Goal: Obtain resource: Obtain resource

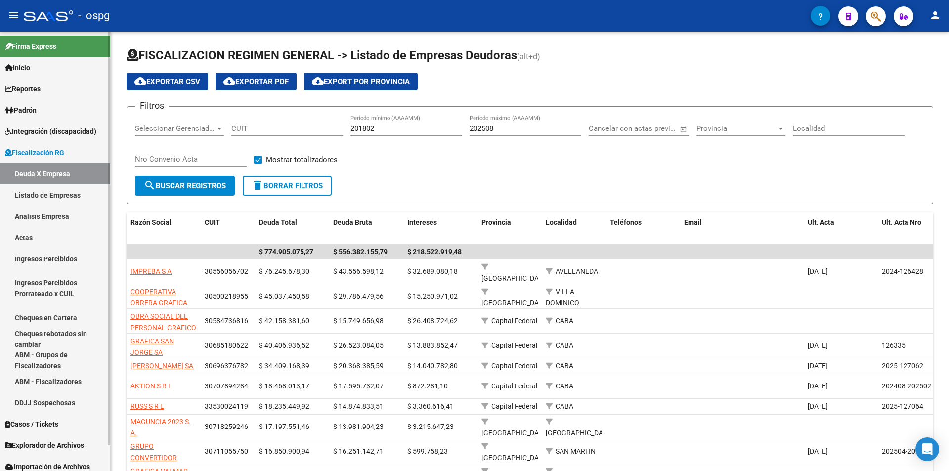
click at [49, 219] on link "Análisis Empresa" at bounding box center [55, 216] width 110 height 21
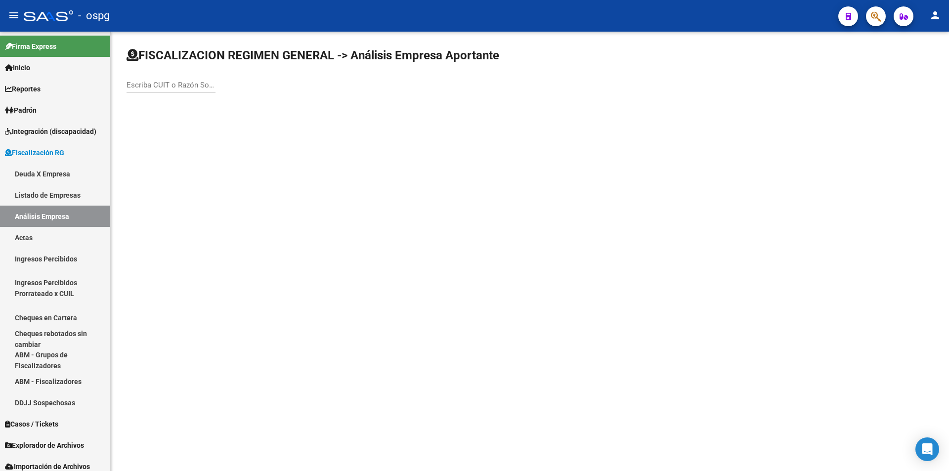
drag, startPoint x: 186, startPoint y: 90, endPoint x: 194, endPoint y: 84, distance: 10.1
click at [192, 86] on div "Escriba CUIT o Razón Social para buscar" at bounding box center [171, 81] width 89 height 21
click at [194, 84] on input "Escriba CUIT o Razón Social para buscar" at bounding box center [171, 85] width 89 height 9
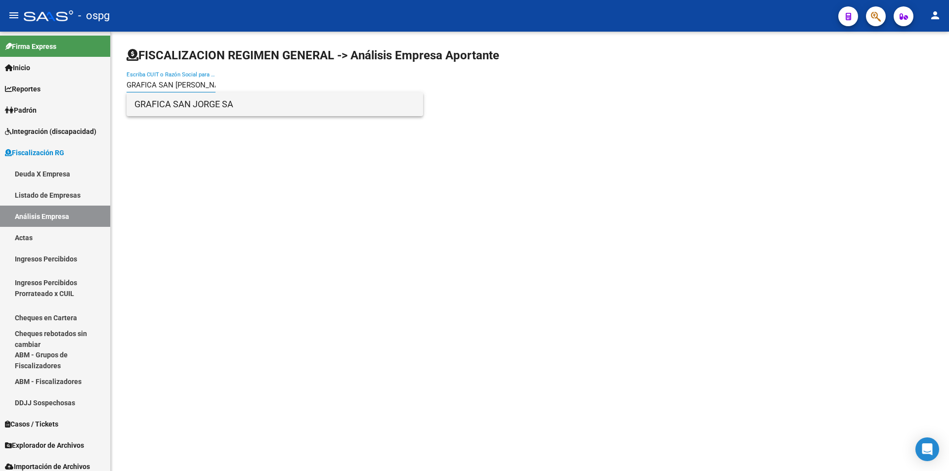
type input "GRAFICA SAN [PERSON_NAME]"
click at [226, 103] on span "GRAFICA SAN JORGE SA" at bounding box center [274, 104] width 281 height 24
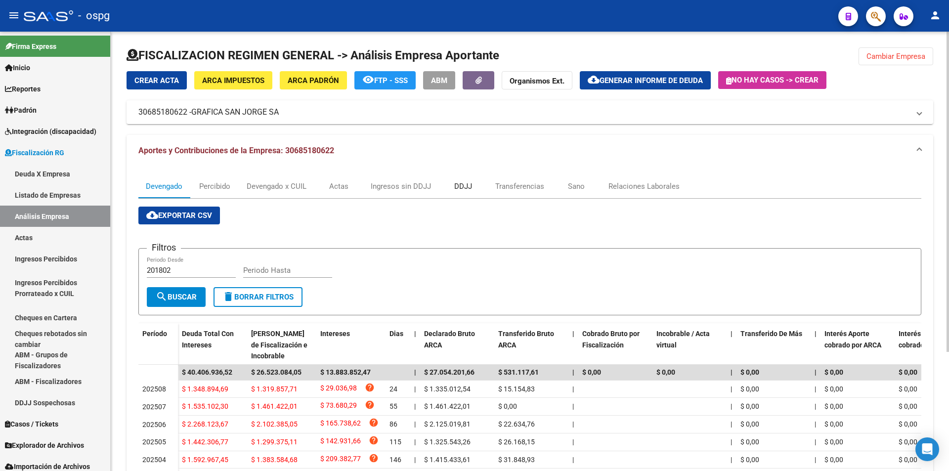
click at [464, 187] on div "DDJJ" at bounding box center [463, 186] width 18 height 11
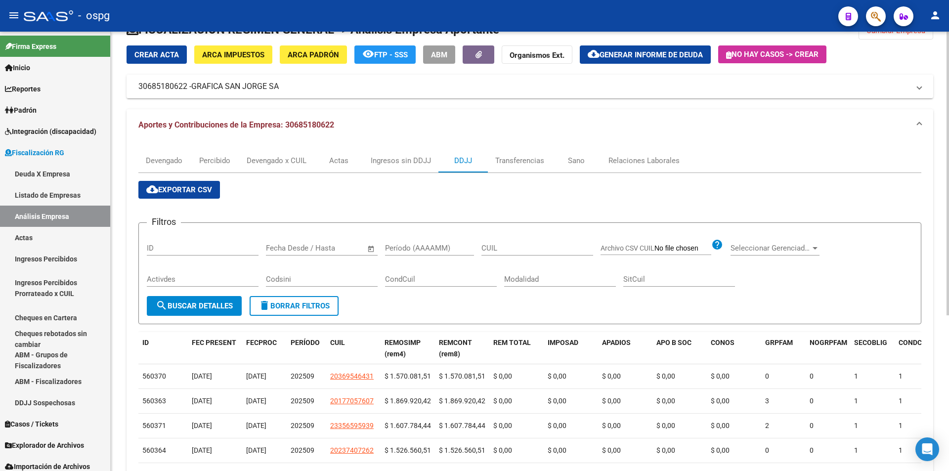
scroll to position [49, 0]
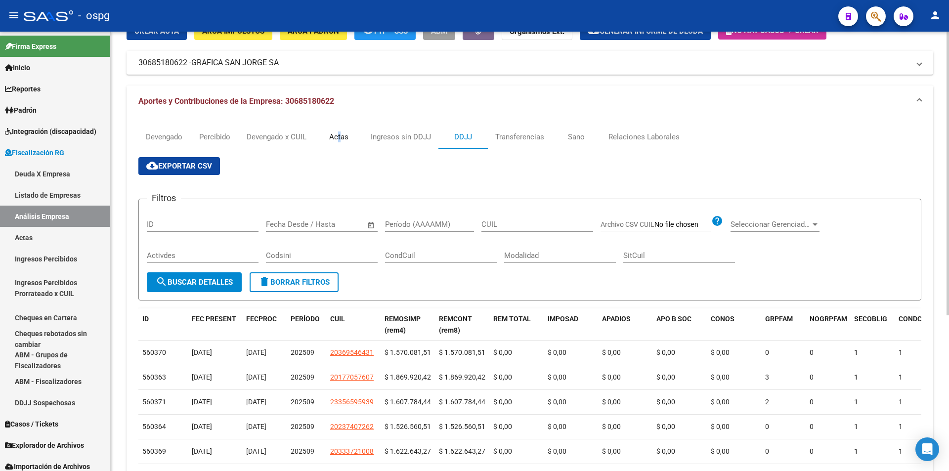
click at [340, 136] on div "Actas" at bounding box center [338, 136] width 19 height 11
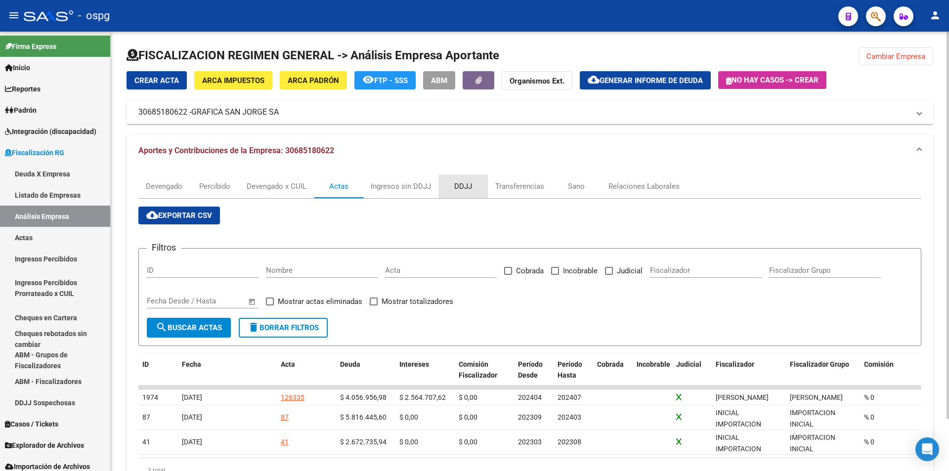
click at [467, 182] on div "DDJJ" at bounding box center [463, 186] width 18 height 11
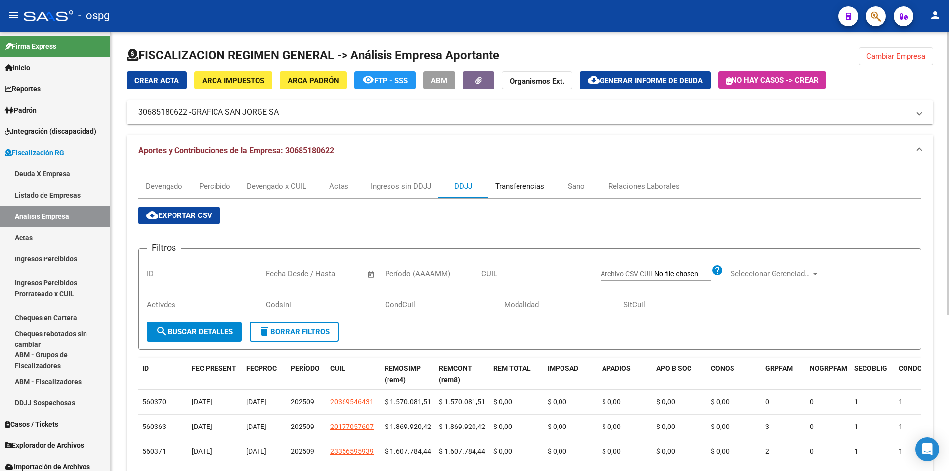
click at [519, 183] on div "Transferencias" at bounding box center [519, 186] width 49 height 11
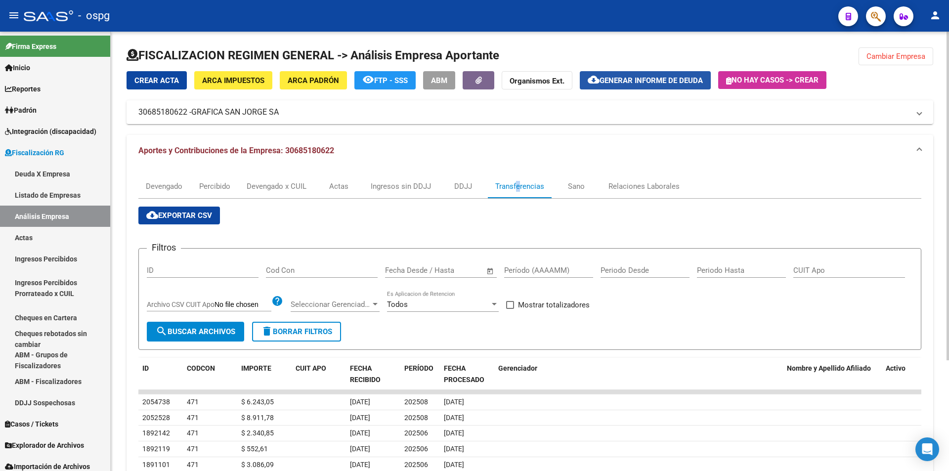
click at [636, 84] on span "Generar informe de deuda" at bounding box center [651, 80] width 103 height 9
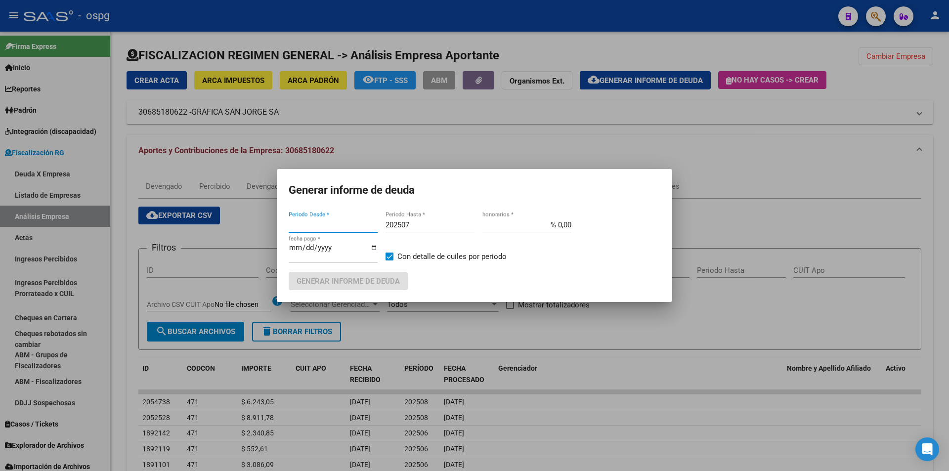
type input "201802"
click at [336, 220] on input "201802" at bounding box center [333, 224] width 89 height 9
type input "202506"
click at [415, 227] on input "202507" at bounding box center [430, 224] width 89 height 9
type input "202508"
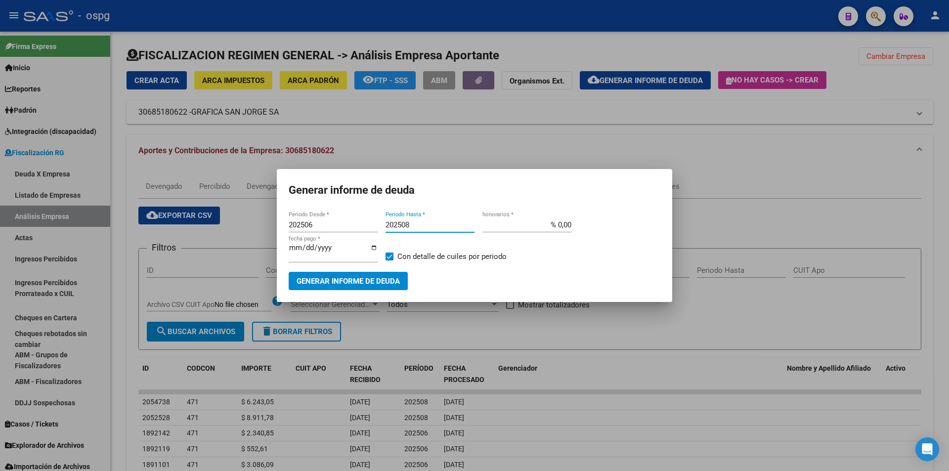
click at [392, 255] on span at bounding box center [390, 257] width 8 height 8
click at [389, 260] on input "Con detalle de cuiles por periodo" at bounding box center [389, 260] width 0 height 0
checkbox input "false"
click at [375, 278] on span "Generar informe de deuda" at bounding box center [348, 281] width 103 height 9
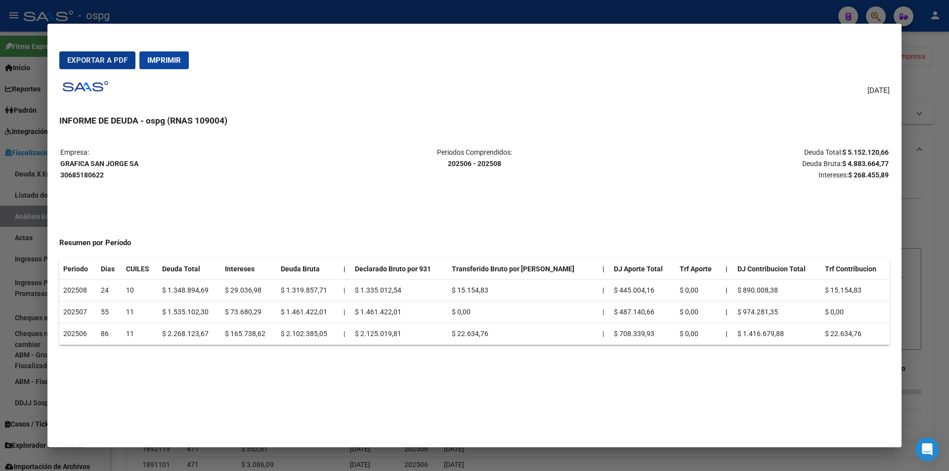
click at [938, 173] on div at bounding box center [474, 235] width 949 height 471
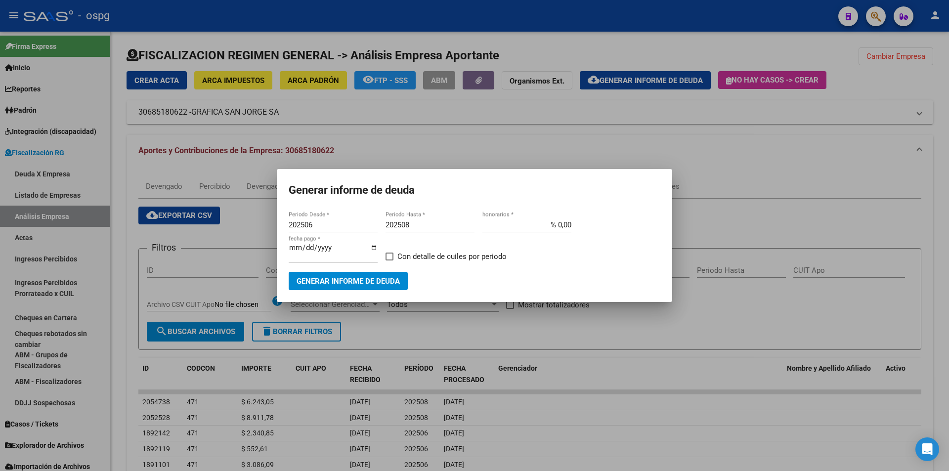
click at [834, 144] on div at bounding box center [474, 235] width 949 height 471
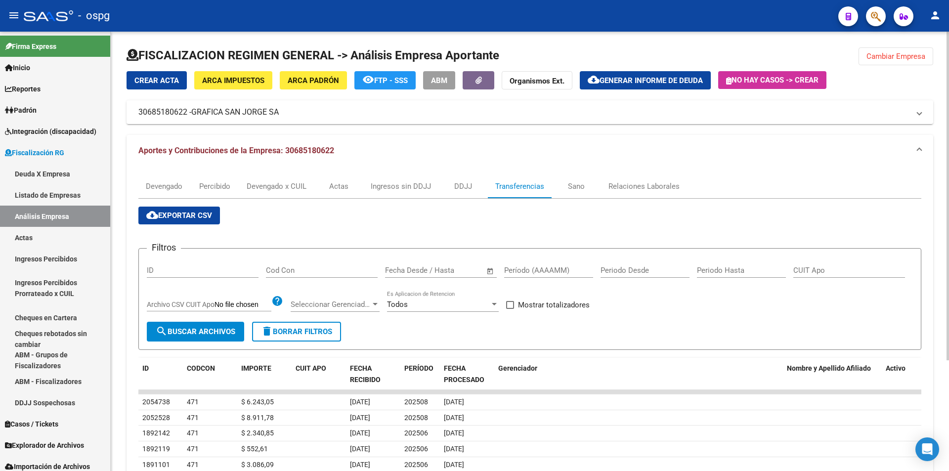
click at [891, 57] on span "Cambiar Empresa" at bounding box center [895, 56] width 59 height 9
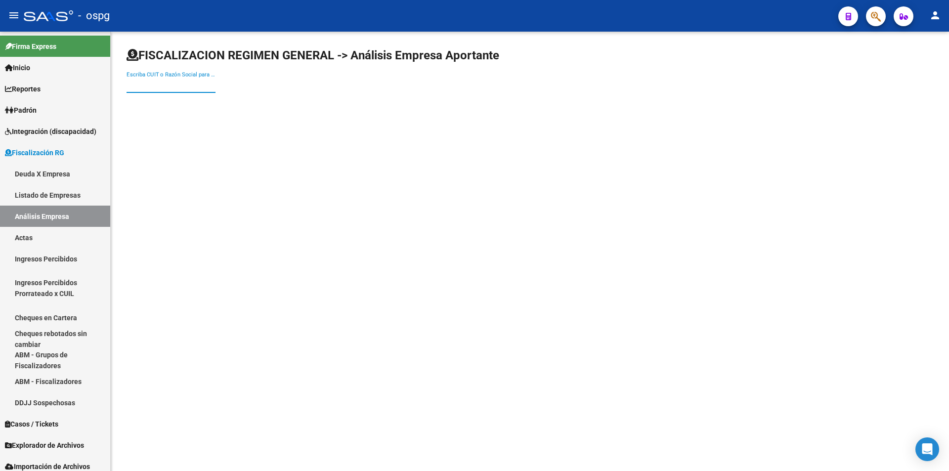
paste input "30584736816"
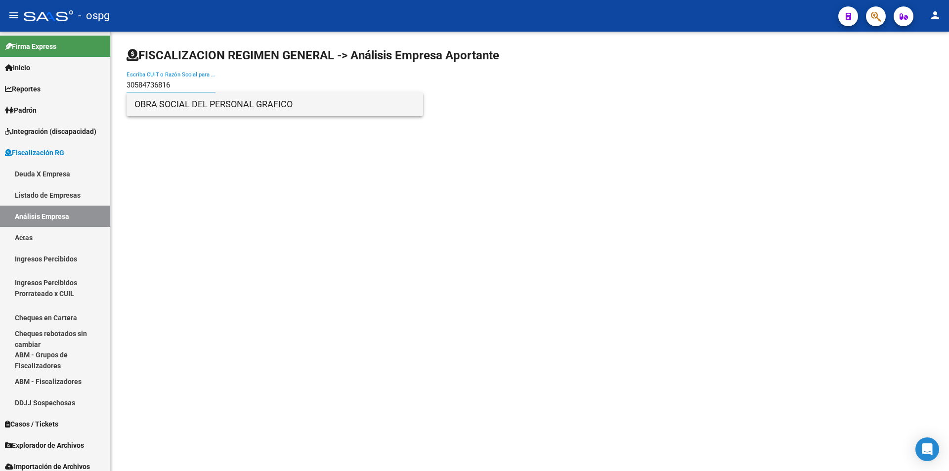
type input "30584736816"
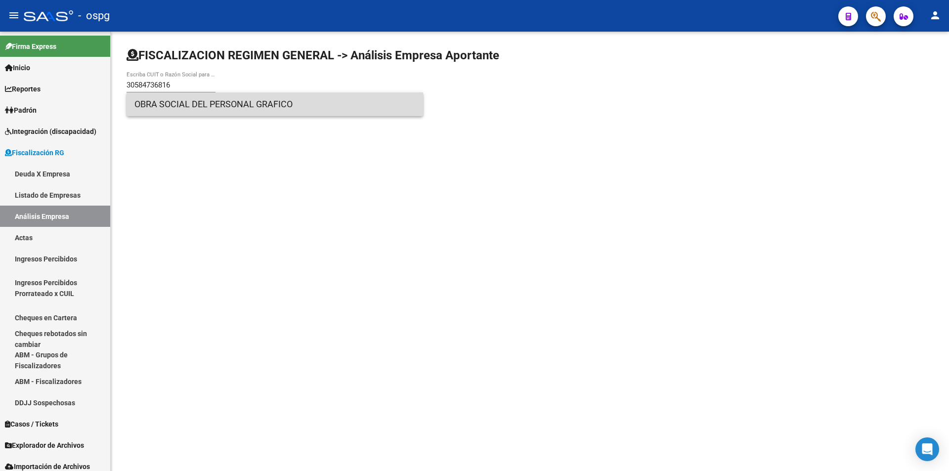
click at [200, 104] on span "OBRA SOCIAL DEL PERSONAL GRAFICO" at bounding box center [274, 104] width 281 height 24
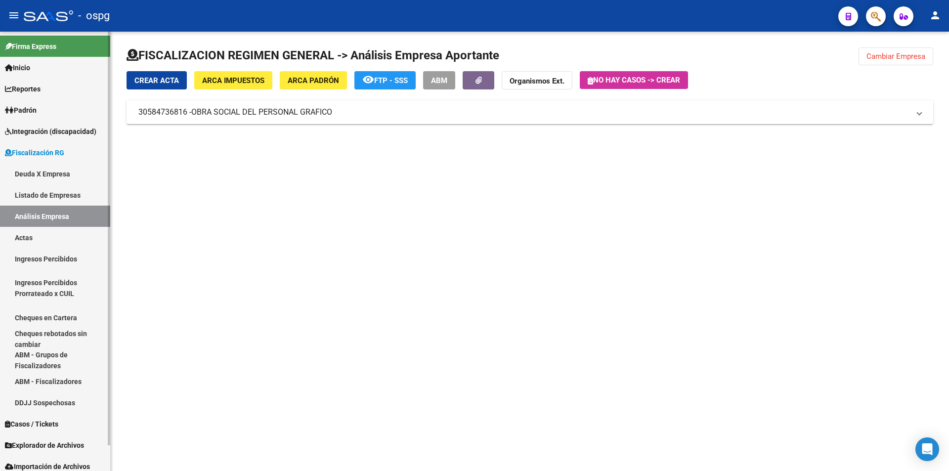
click at [65, 217] on link "Análisis Empresa" at bounding box center [55, 216] width 110 height 21
click at [357, 114] on mat-panel-title "30584736816 - OBRA SOCIAL DEL PERSONAL GRAFICO" at bounding box center [523, 112] width 771 height 11
click at [380, 118] on mat-panel-title "30584736816 - OBRA SOCIAL DEL PERSONAL GRAFICO" at bounding box center [523, 116] width 771 height 11
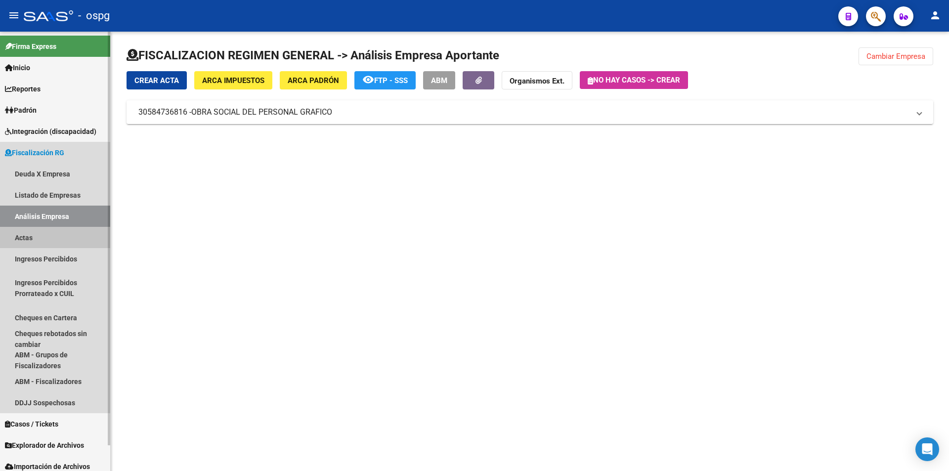
click at [64, 235] on link "Actas" at bounding box center [55, 237] width 110 height 21
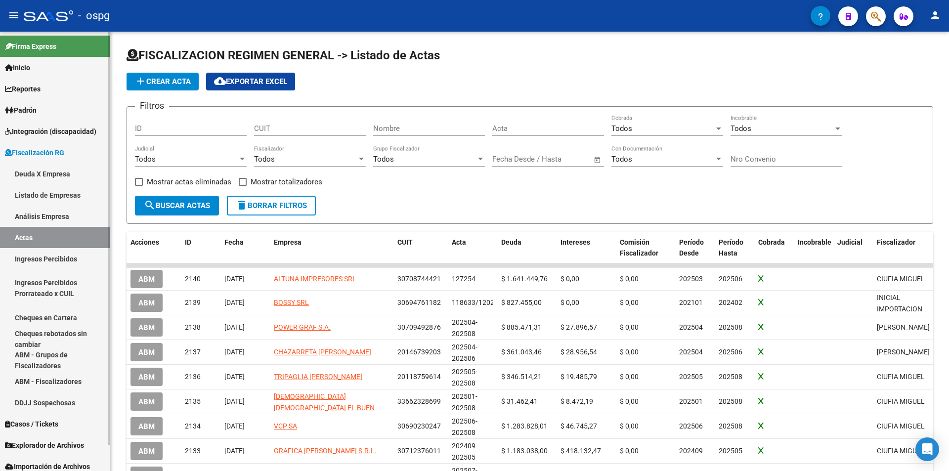
click at [45, 212] on link "Análisis Empresa" at bounding box center [55, 216] width 110 height 21
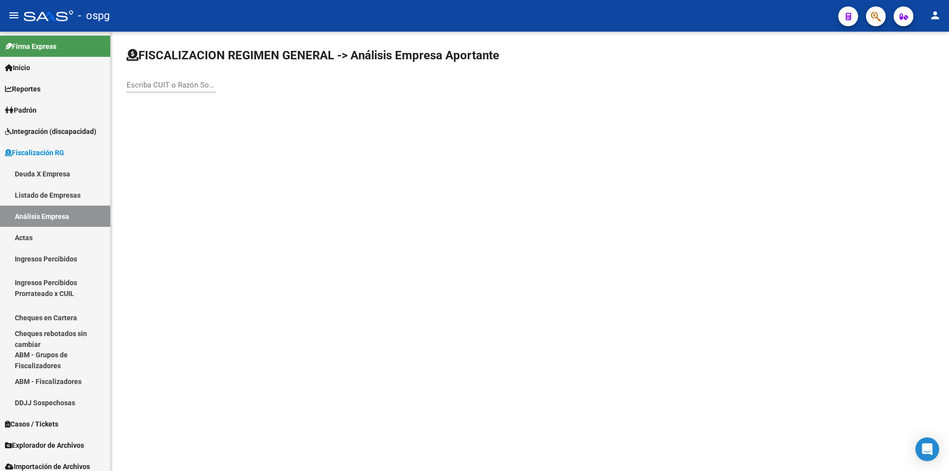
click at [176, 85] on input "Escriba CUIT o Razón Social para buscar" at bounding box center [171, 85] width 89 height 9
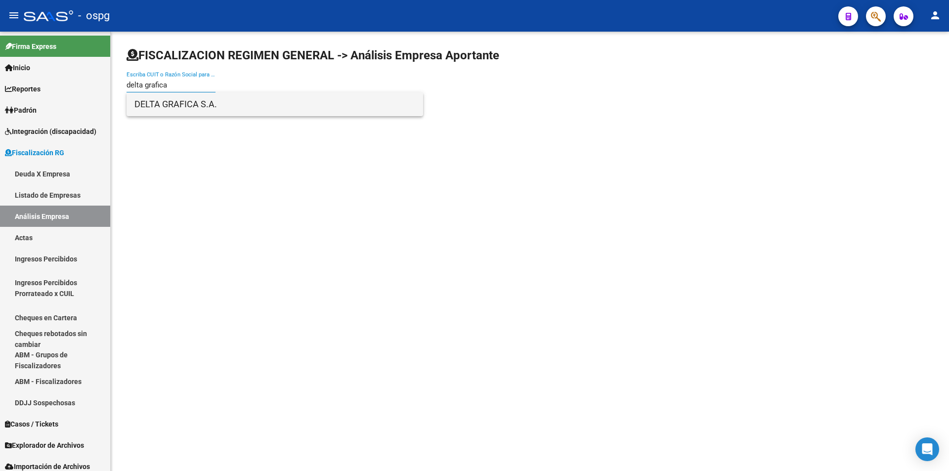
type input "delta grafica"
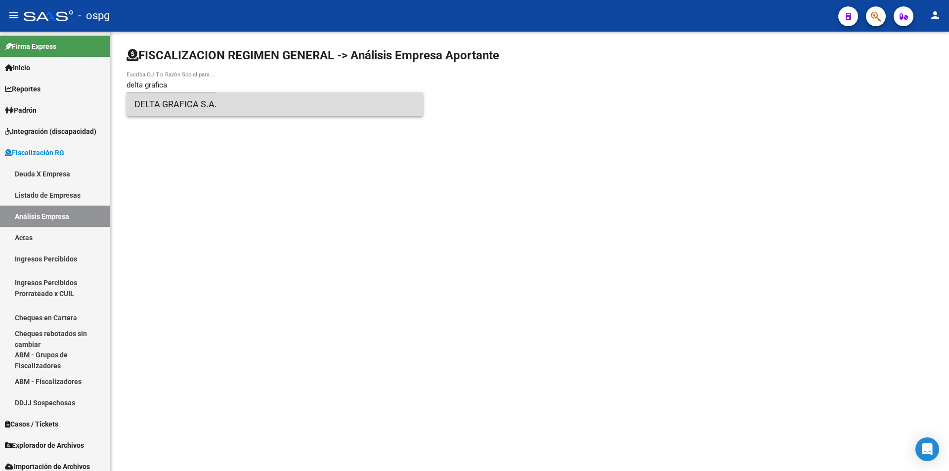
click at [187, 99] on span "DELTA GRAFICA S.A." at bounding box center [274, 104] width 281 height 24
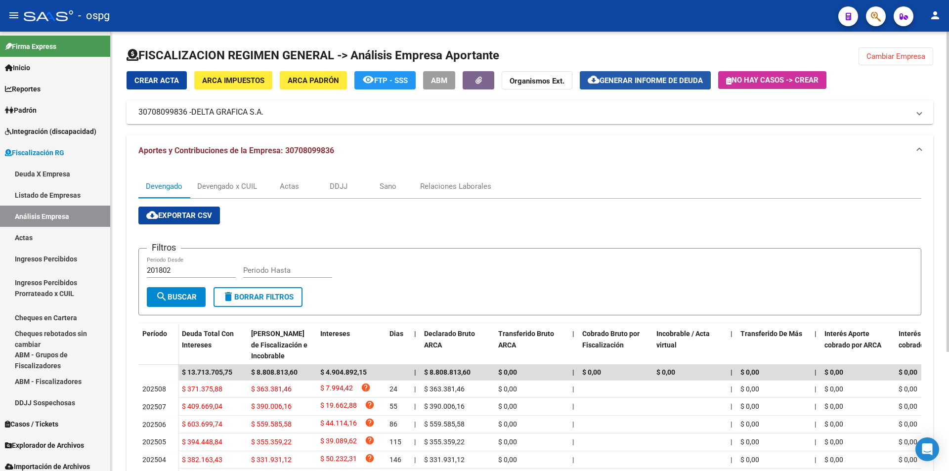
click at [665, 76] on span "cloud_download Generar informe de deuda" at bounding box center [645, 80] width 115 height 9
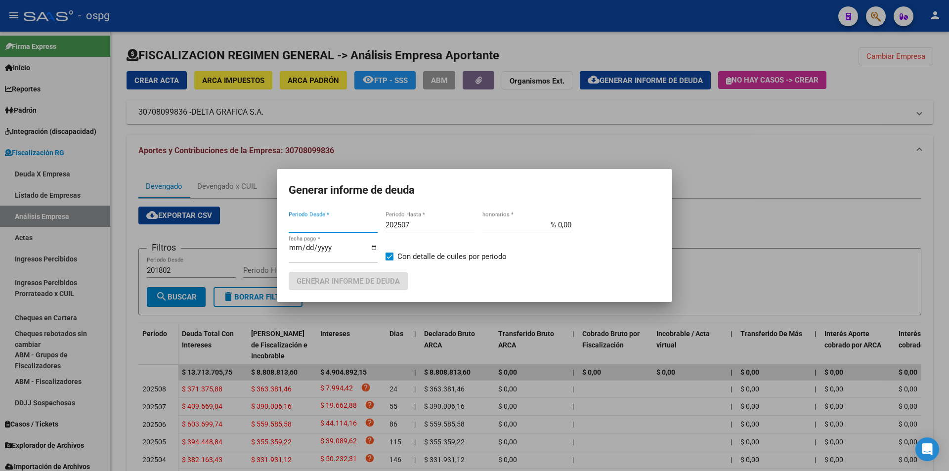
type input "201802"
click at [309, 208] on mat-dialog-container "Generar informe de deuda 201802 Periodo Desde * 202507 Periodo Hasta * % 0,00 h…" at bounding box center [474, 235] width 395 height 133
click at [322, 222] on input "201802" at bounding box center [333, 224] width 89 height 9
type input "202505"
click at [411, 223] on input "202507" at bounding box center [430, 224] width 89 height 9
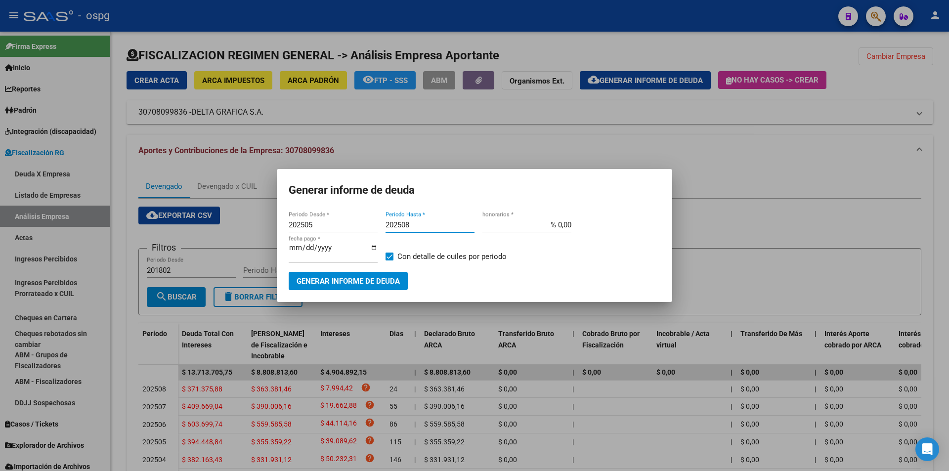
type input "202508"
click at [389, 258] on span at bounding box center [390, 257] width 8 height 8
click at [389, 260] on input "Con detalle de cuiles por periodo" at bounding box center [389, 260] width 0 height 0
checkbox input "false"
click at [370, 278] on span "Generar informe de deuda" at bounding box center [348, 281] width 103 height 9
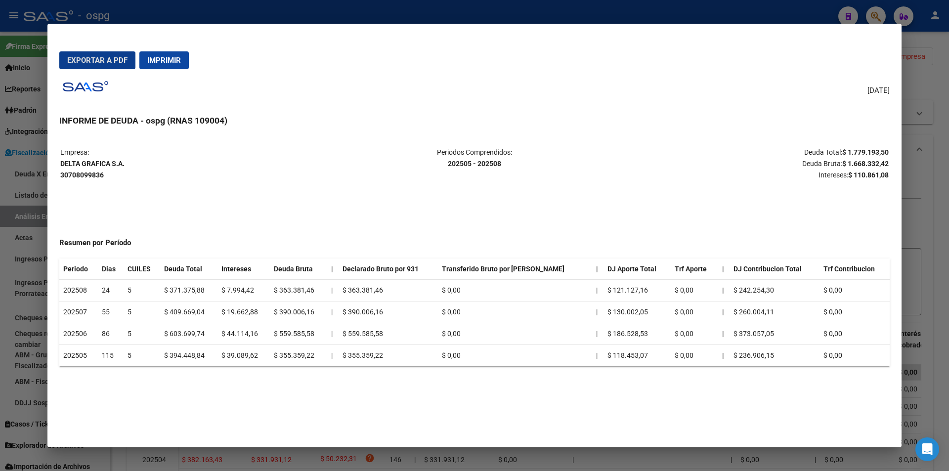
click at [935, 224] on div at bounding box center [474, 235] width 949 height 471
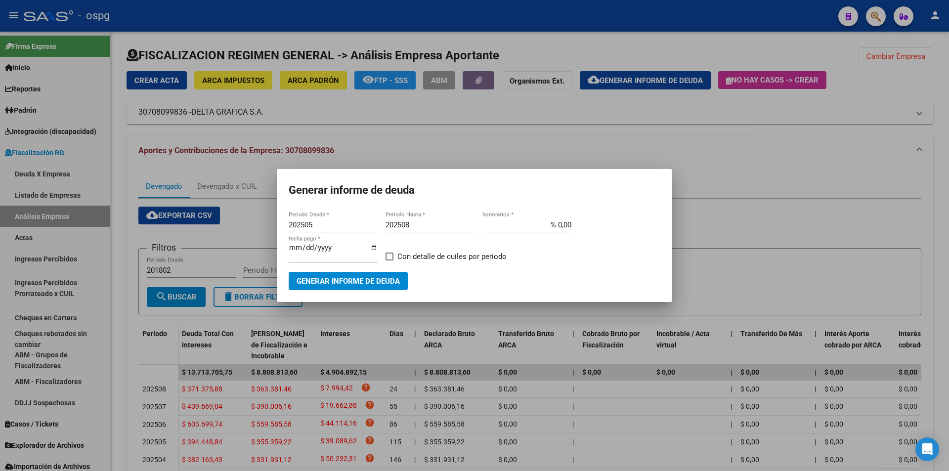
click at [736, 196] on div at bounding box center [474, 235] width 949 height 471
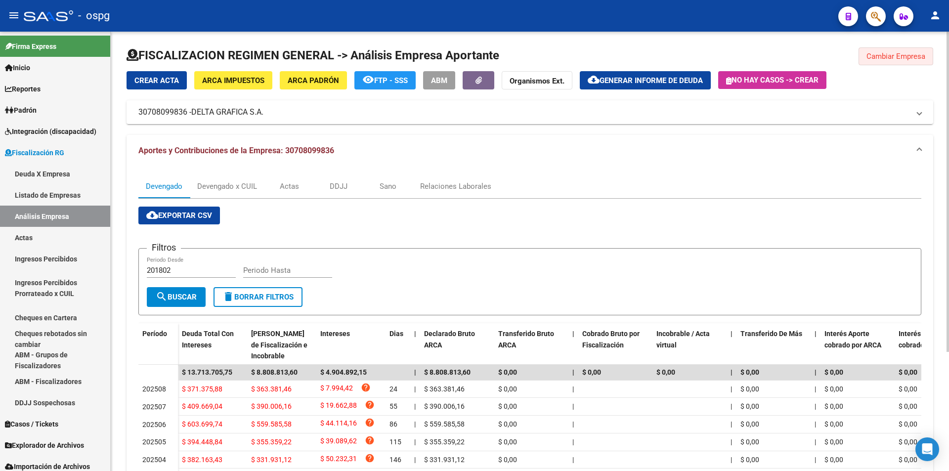
click at [899, 55] on span "Cambiar Empresa" at bounding box center [895, 56] width 59 height 9
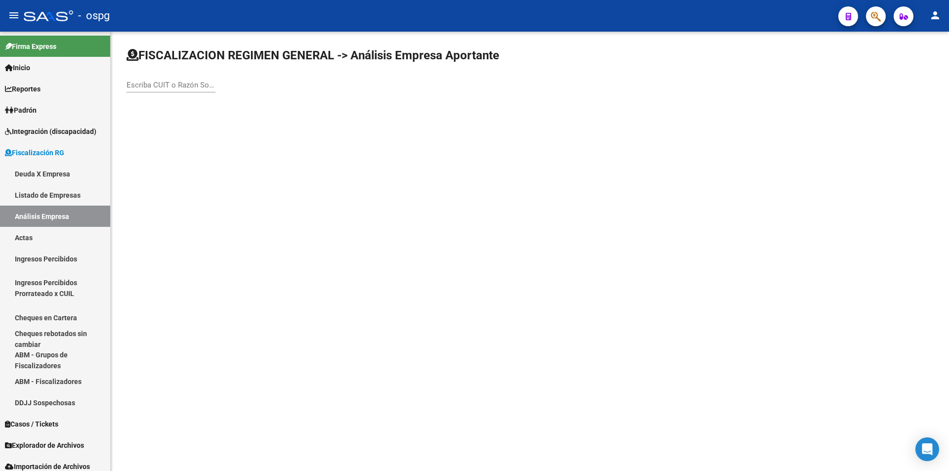
click at [162, 83] on input "Escriba CUIT o Razón Social para buscar" at bounding box center [171, 85] width 89 height 9
type input "[PERSON_NAME]"
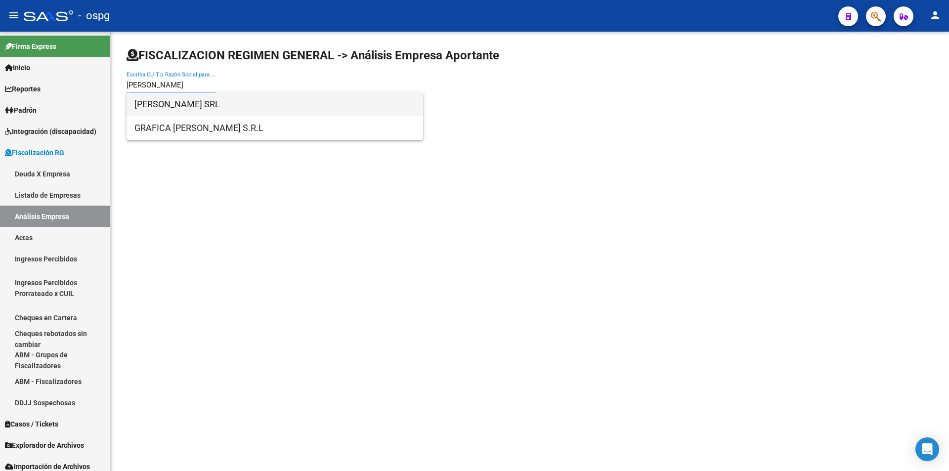
click at [256, 102] on span "[PERSON_NAME] SRL" at bounding box center [274, 104] width 281 height 24
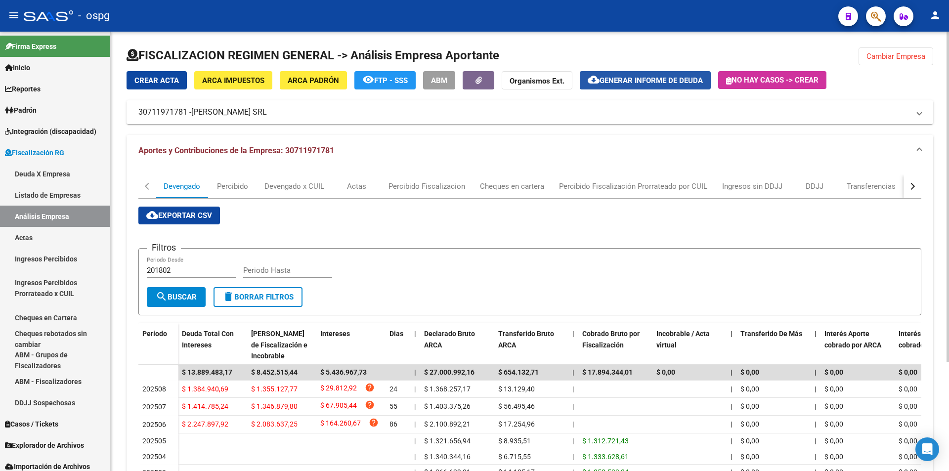
click at [640, 82] on span "Generar informe de deuda" at bounding box center [651, 80] width 103 height 9
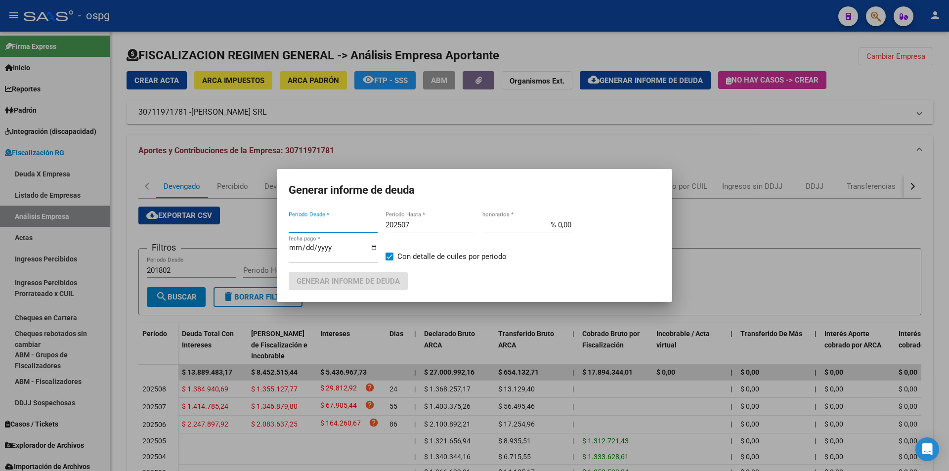
type input "202506"
click at [430, 220] on input "202507" at bounding box center [430, 224] width 89 height 9
type input "202508"
click at [388, 256] on span at bounding box center [390, 257] width 8 height 8
click at [389, 260] on input "Con detalle de cuiles por periodo" at bounding box center [389, 260] width 0 height 0
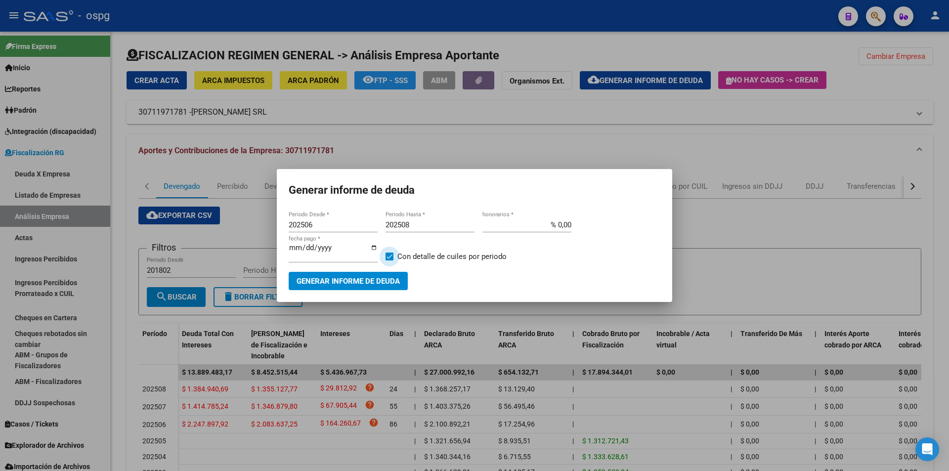
checkbox input "false"
click at [387, 274] on button "Generar informe de deuda" at bounding box center [348, 281] width 119 height 18
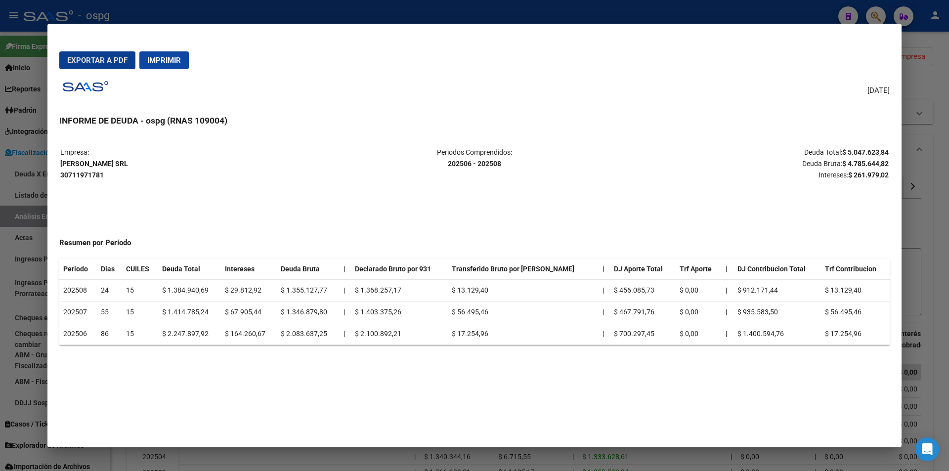
click at [937, 219] on div at bounding box center [474, 235] width 949 height 471
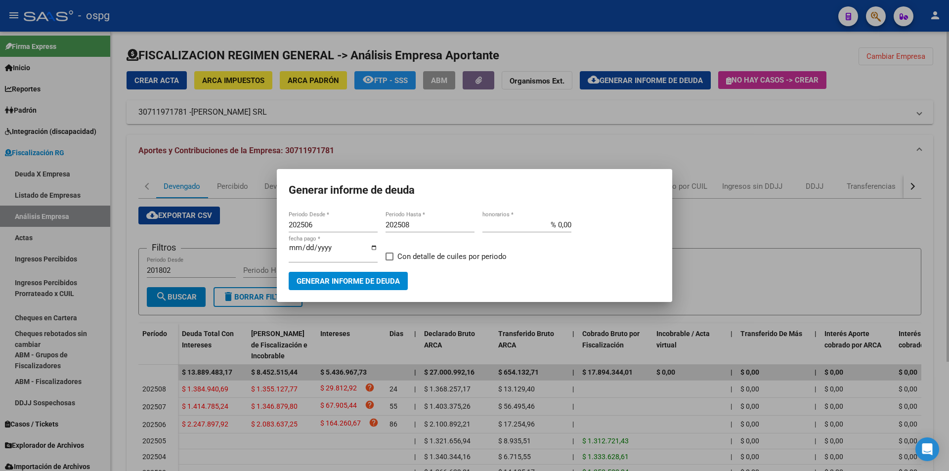
click at [893, 89] on div at bounding box center [474, 235] width 949 height 471
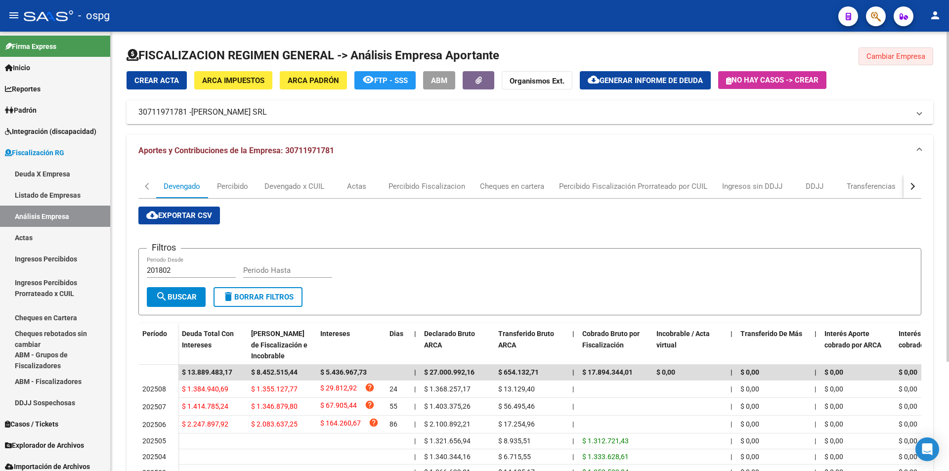
click at [892, 51] on button "Cambiar Empresa" at bounding box center [896, 56] width 75 height 18
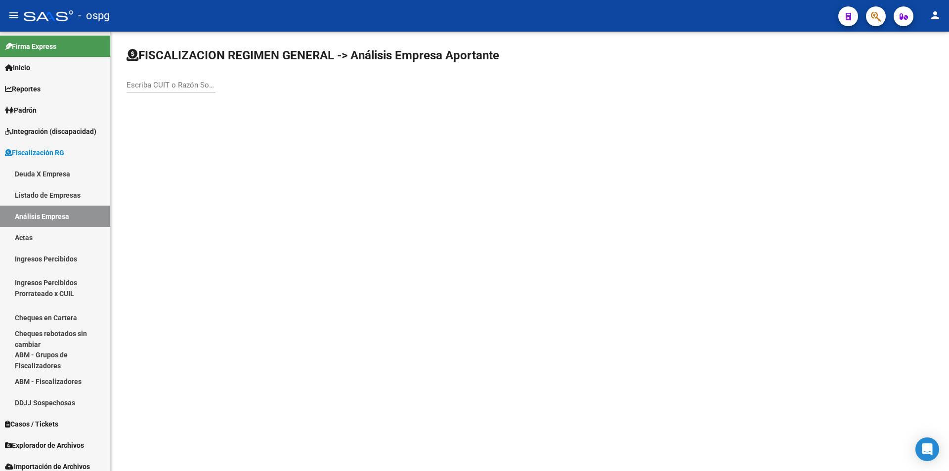
click at [189, 88] on input "Escriba CUIT o Razón Social para buscar" at bounding box center [171, 85] width 89 height 9
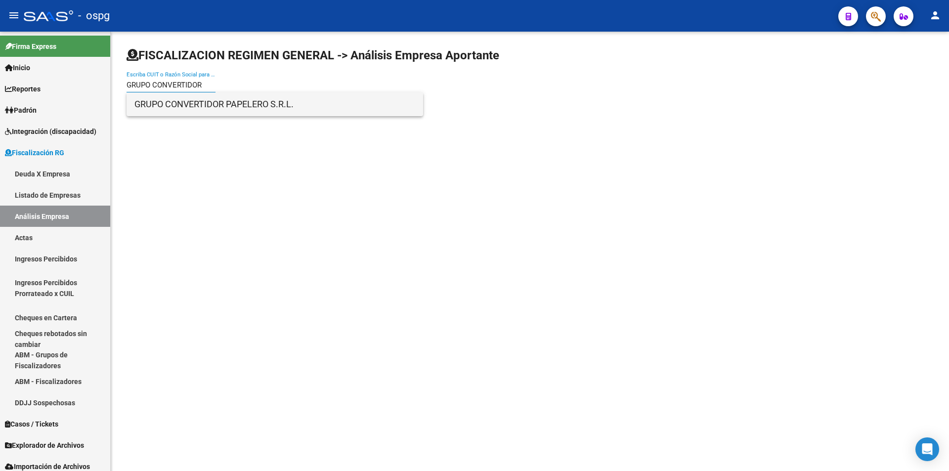
type input "GRUPO CONVERTIDOR"
click at [215, 107] on span "GRUPO CONVERTIDOR PAPELERO S.R.L." at bounding box center [274, 104] width 281 height 24
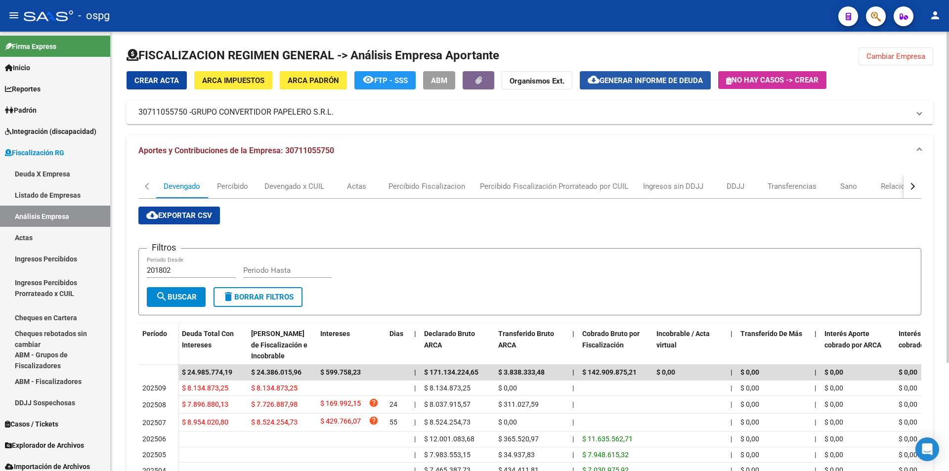
click at [645, 82] on span "Generar informe de deuda" at bounding box center [651, 80] width 103 height 9
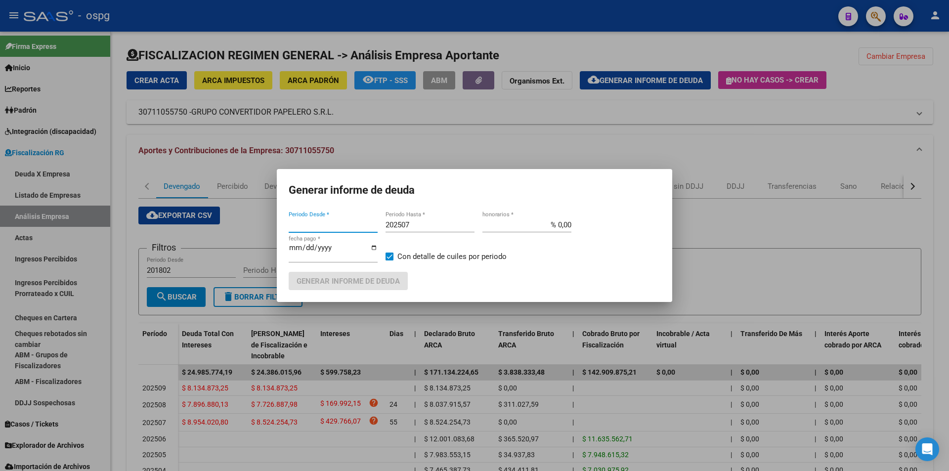
type input "202507"
click at [419, 223] on input "202507" at bounding box center [430, 224] width 89 height 9
type input "202508"
click at [376, 281] on span "Generar informe de deuda" at bounding box center [348, 281] width 103 height 9
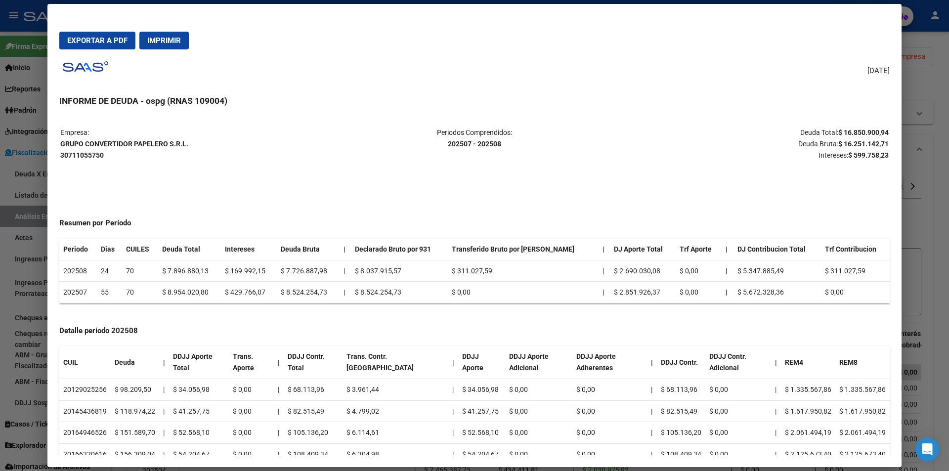
click at [938, 355] on div at bounding box center [474, 235] width 949 height 471
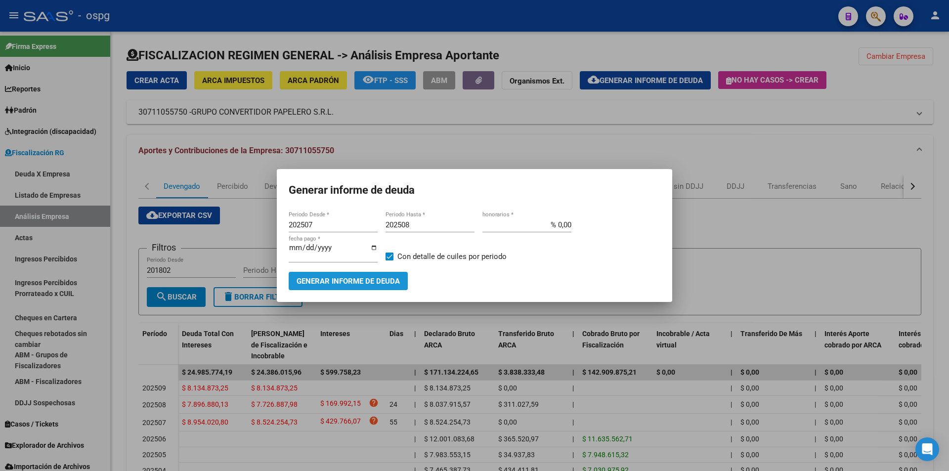
click at [334, 278] on span "Generar informe de deuda" at bounding box center [348, 281] width 103 height 9
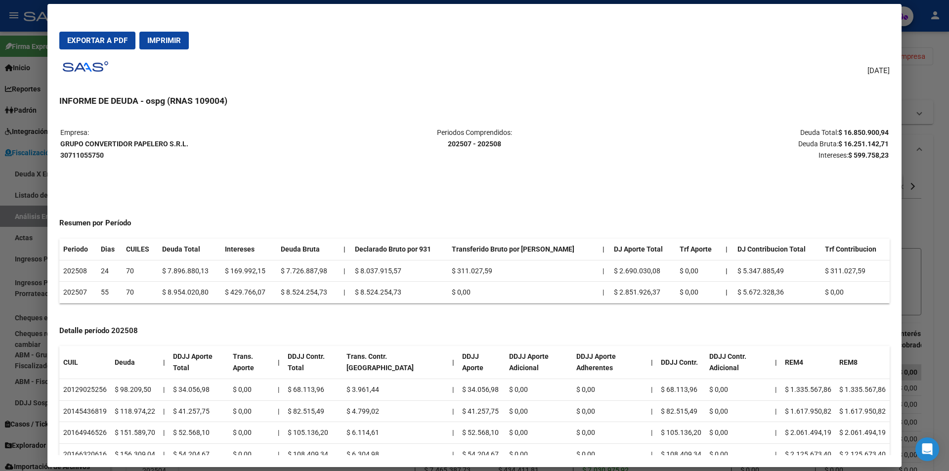
click at [942, 142] on div at bounding box center [474, 235] width 949 height 471
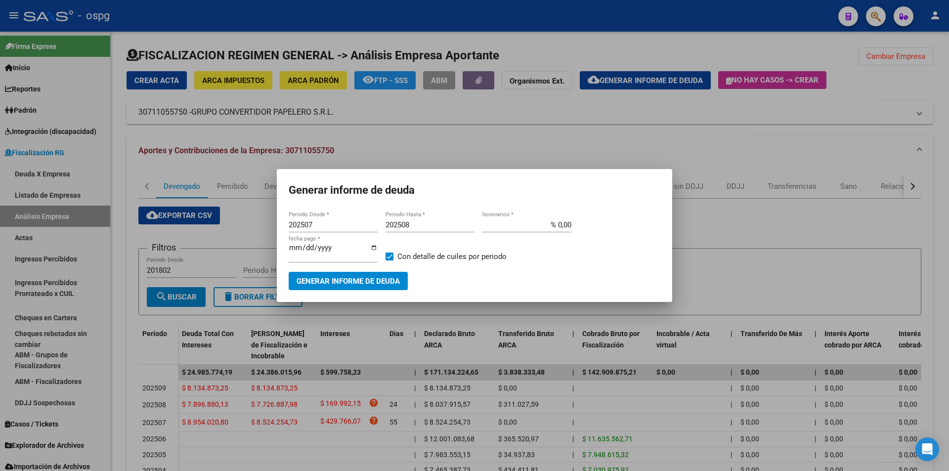
click at [900, 85] on div at bounding box center [474, 235] width 949 height 471
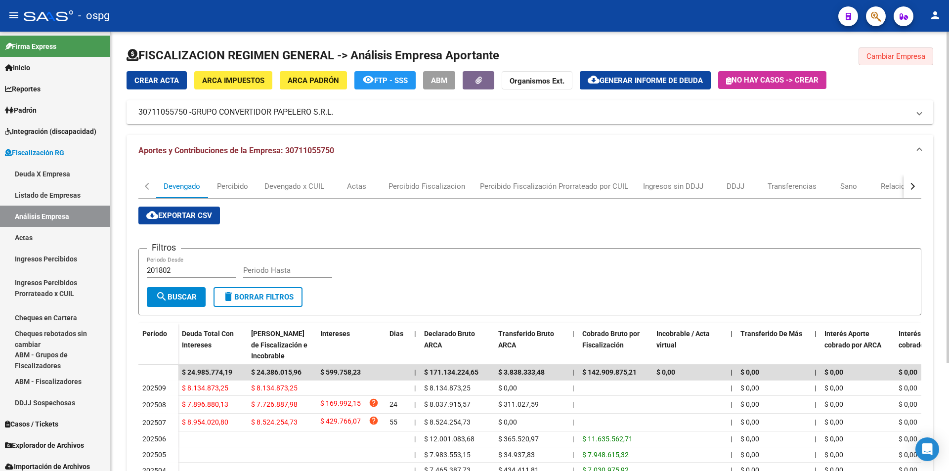
click at [901, 54] on span "Cambiar Empresa" at bounding box center [895, 56] width 59 height 9
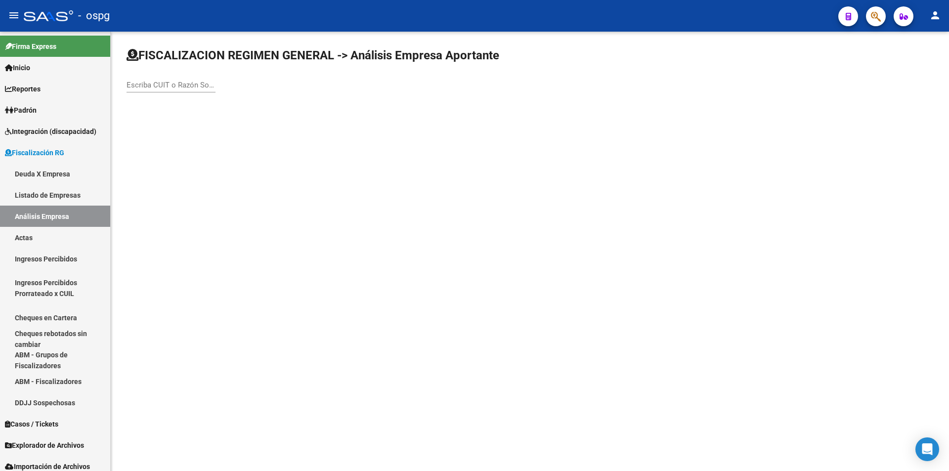
click at [180, 79] on div "Escriba CUIT o Razón Social para buscar" at bounding box center [171, 81] width 89 height 21
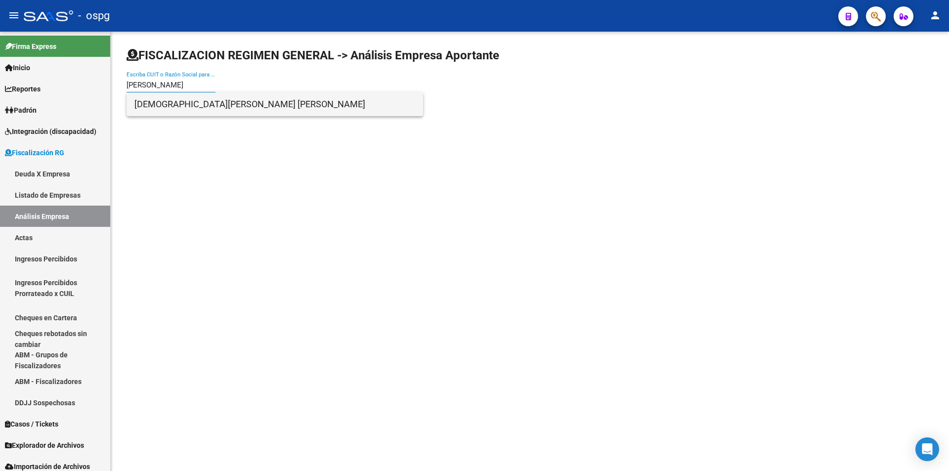
type input "[PERSON_NAME]"
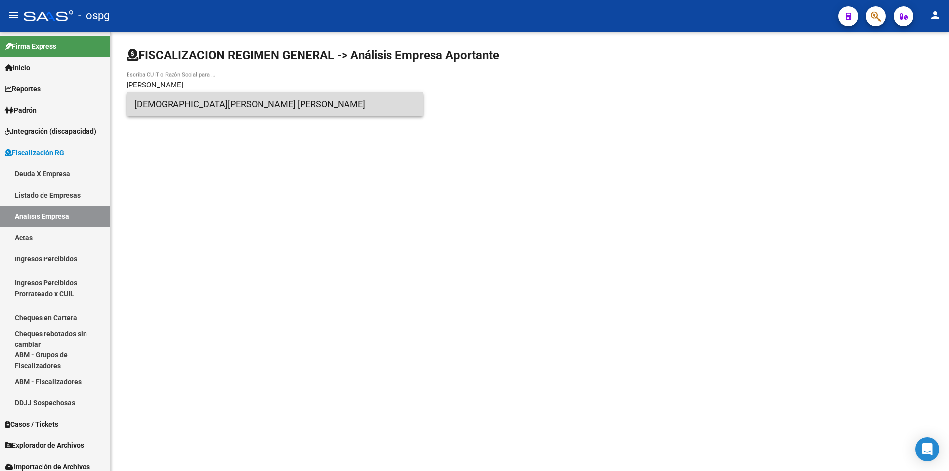
click at [178, 103] on span "[DEMOGRAPHIC_DATA][PERSON_NAME] [PERSON_NAME]" at bounding box center [274, 104] width 281 height 24
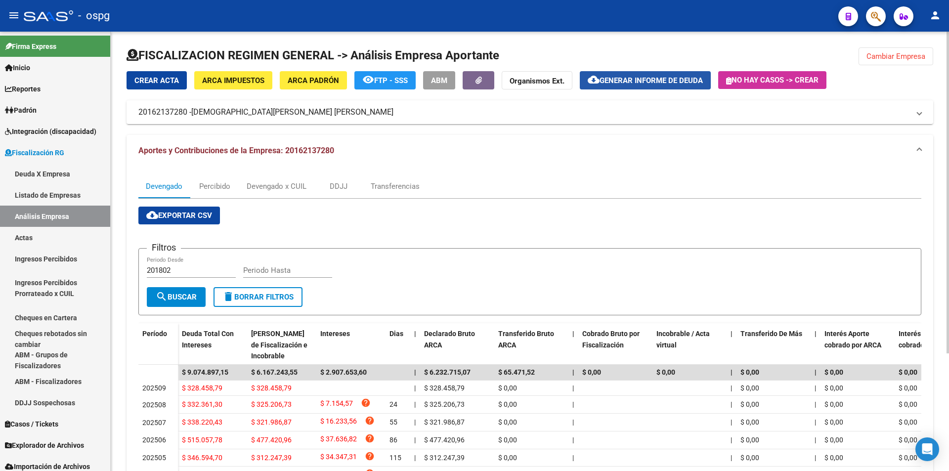
click at [666, 78] on span "Generar informe de deuda" at bounding box center [651, 80] width 103 height 9
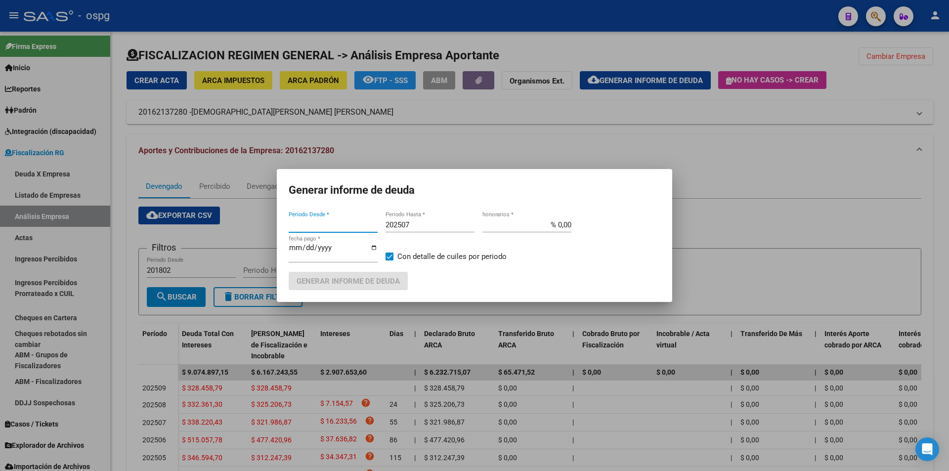
type input "201802"
click at [422, 221] on input "202507" at bounding box center [430, 224] width 89 height 9
type input "202508"
click at [388, 259] on span at bounding box center [390, 257] width 8 height 8
click at [389, 260] on input "Con detalle de cuiles por periodo" at bounding box center [389, 260] width 0 height 0
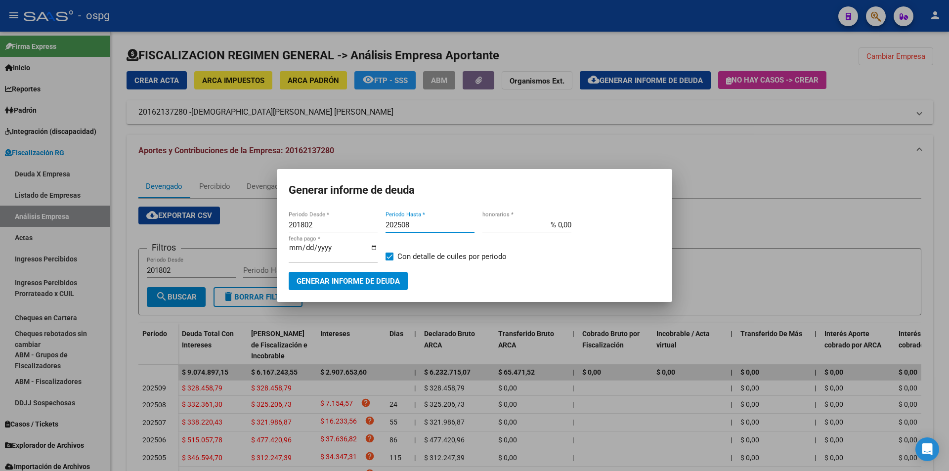
checkbox input "false"
click at [373, 278] on span "Generar informe de deuda" at bounding box center [348, 281] width 103 height 9
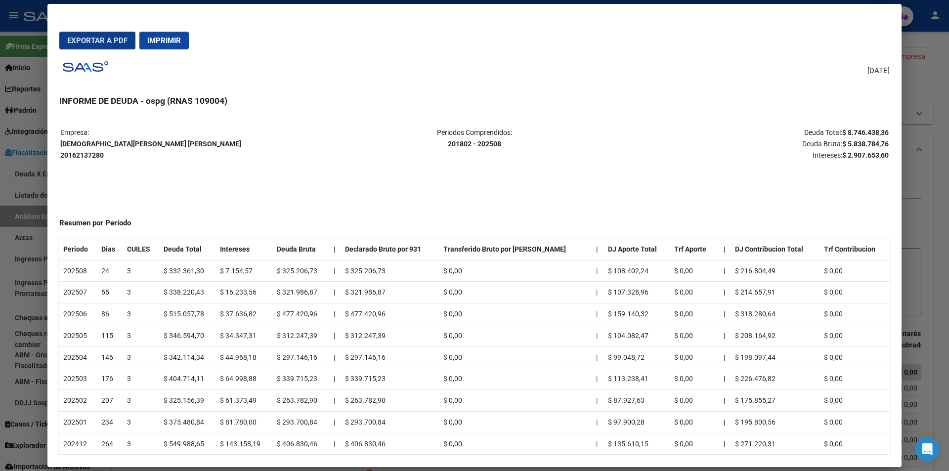
click at [949, 201] on div at bounding box center [474, 235] width 949 height 471
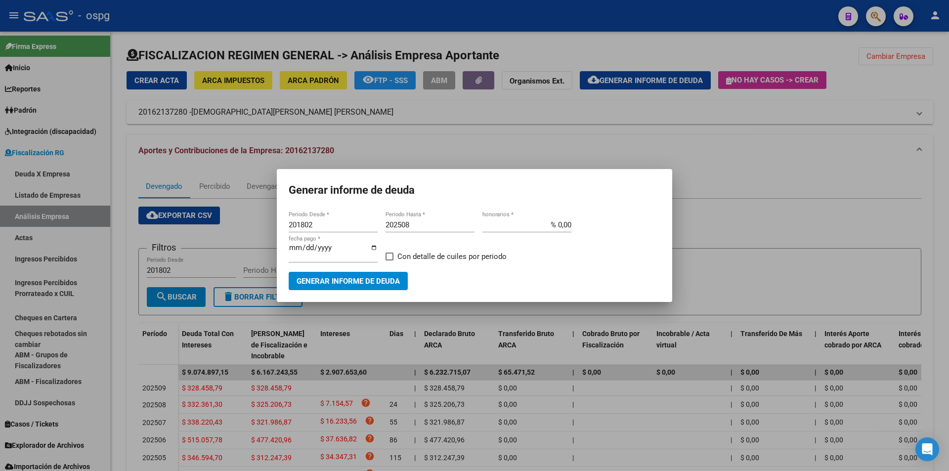
click at [905, 99] on div at bounding box center [474, 235] width 949 height 471
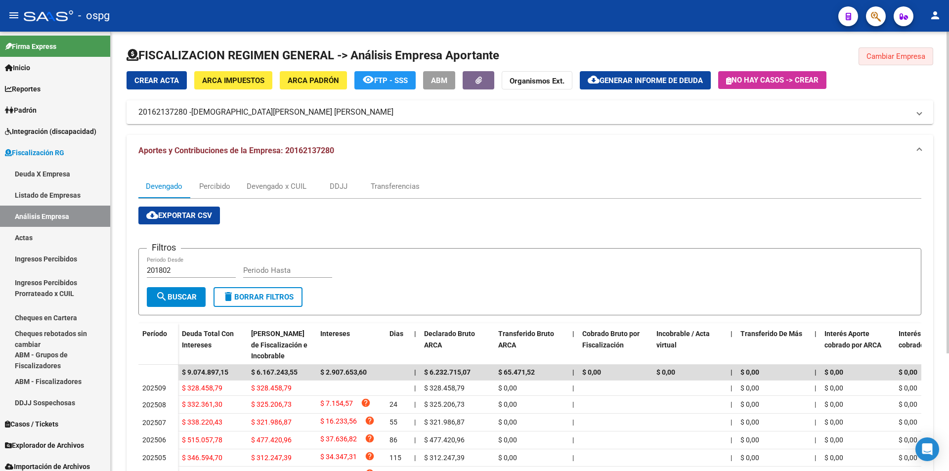
drag, startPoint x: 893, startPoint y: 56, endPoint x: 890, endPoint y: 64, distance: 8.6
click at [893, 55] on span "Cambiar Empresa" at bounding box center [895, 56] width 59 height 9
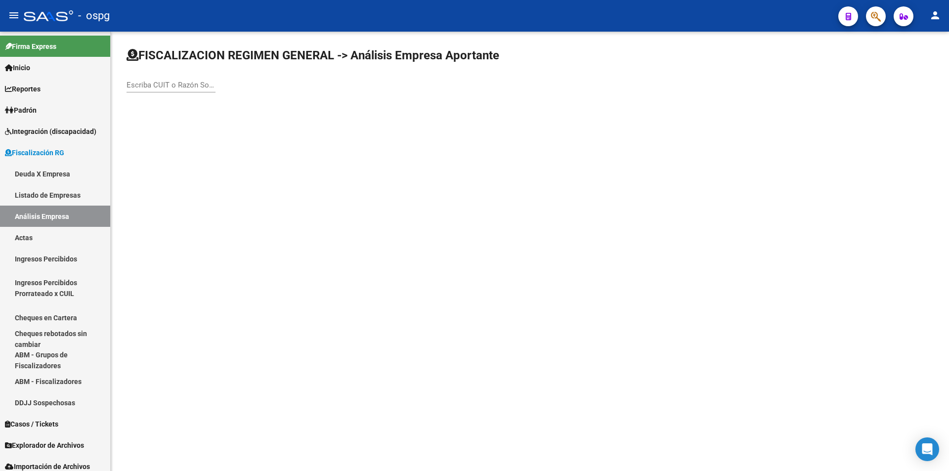
click at [172, 84] on input "Escriba CUIT o Razón Social para buscar" at bounding box center [171, 85] width 89 height 9
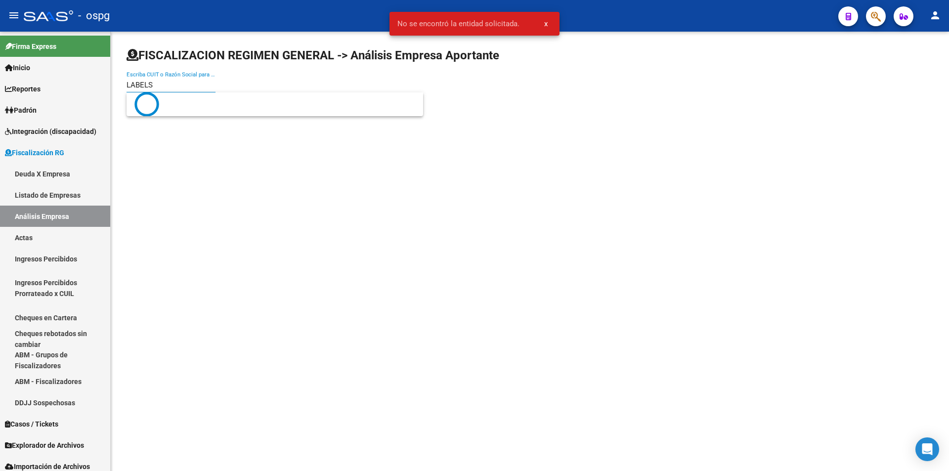
type input "LABELS"
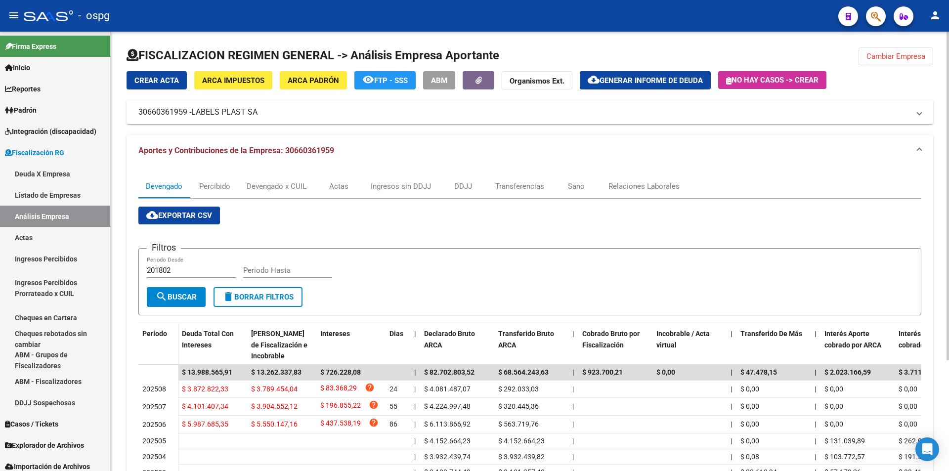
click at [650, 80] on span "Generar informe de deuda" at bounding box center [651, 80] width 103 height 9
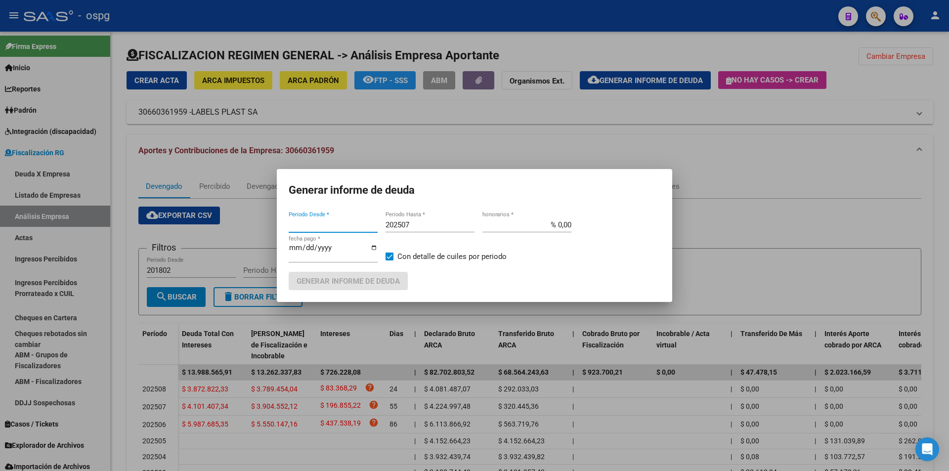
type input "202403"
click at [414, 220] on input "202507" at bounding box center [430, 224] width 89 height 9
type input "202508"
click at [392, 258] on span at bounding box center [390, 257] width 8 height 8
click at [389, 260] on input "Con detalle de cuiles por periodo" at bounding box center [389, 260] width 0 height 0
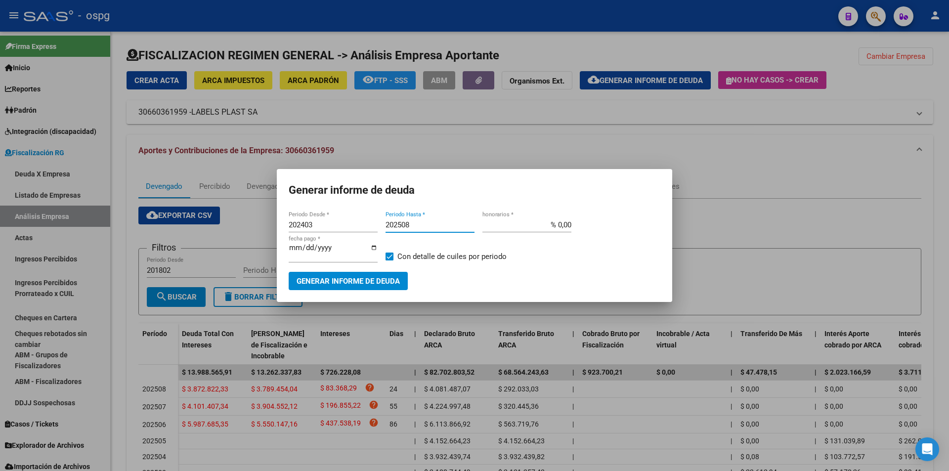
checkbox input "false"
click at [384, 273] on button "Generar informe de deuda" at bounding box center [348, 281] width 119 height 18
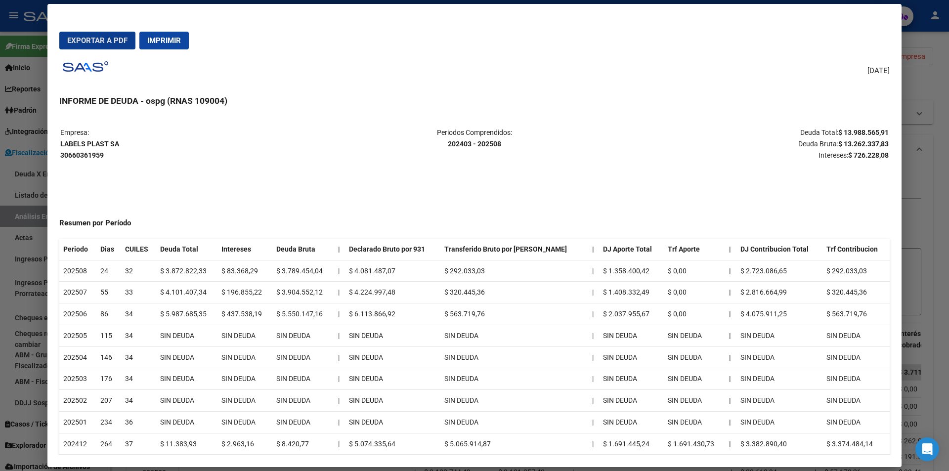
click at [928, 184] on div at bounding box center [474, 235] width 949 height 471
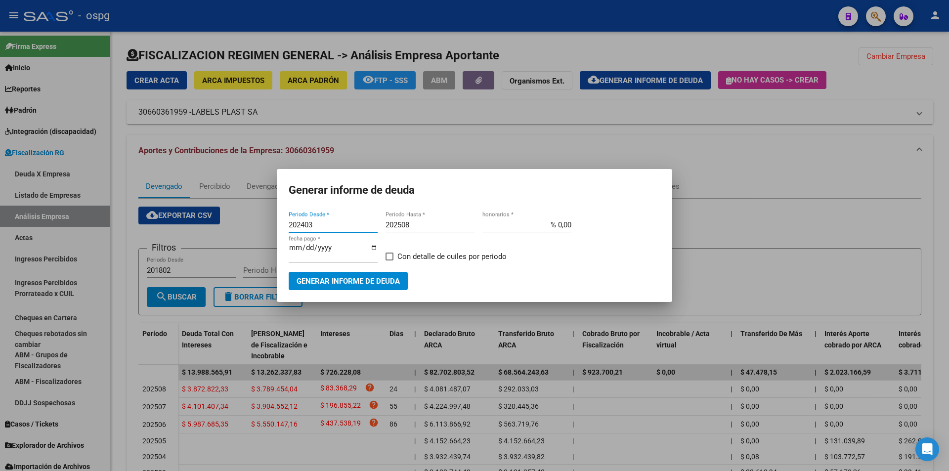
click at [315, 226] on input "202403" at bounding box center [333, 224] width 89 height 9
type input "202508"
click at [369, 283] on span "Generar informe de deuda" at bounding box center [348, 281] width 103 height 9
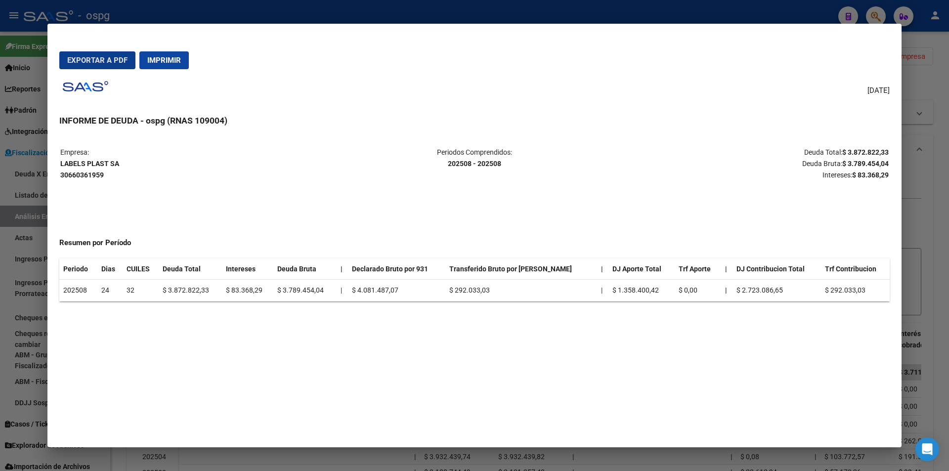
click at [940, 212] on div at bounding box center [474, 235] width 949 height 471
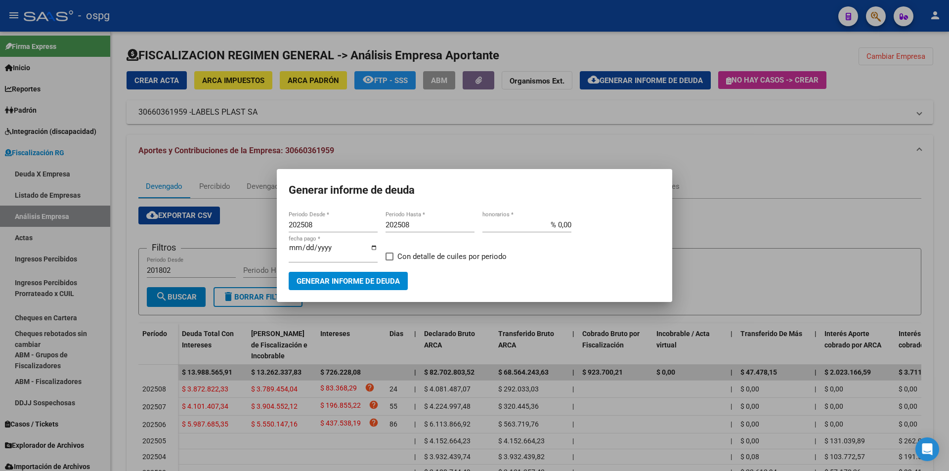
click at [762, 210] on div at bounding box center [474, 235] width 949 height 471
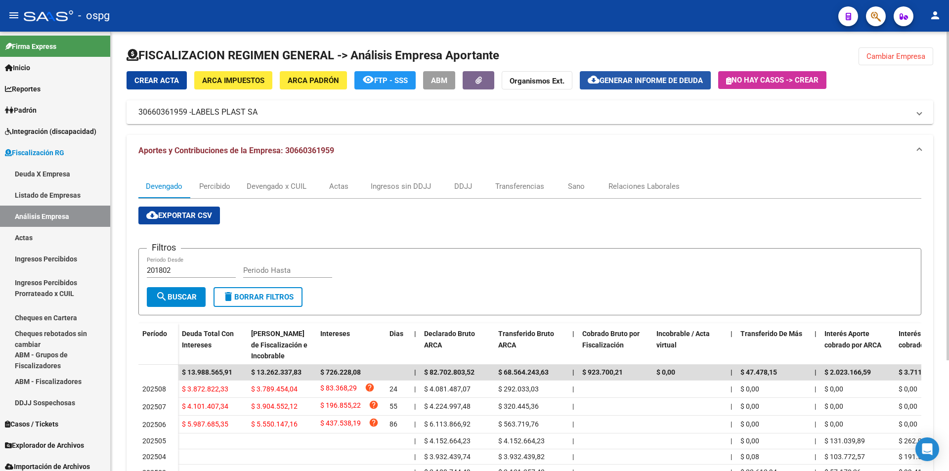
click at [676, 86] on button "cloud_download Generar informe de deuda" at bounding box center [645, 80] width 131 height 18
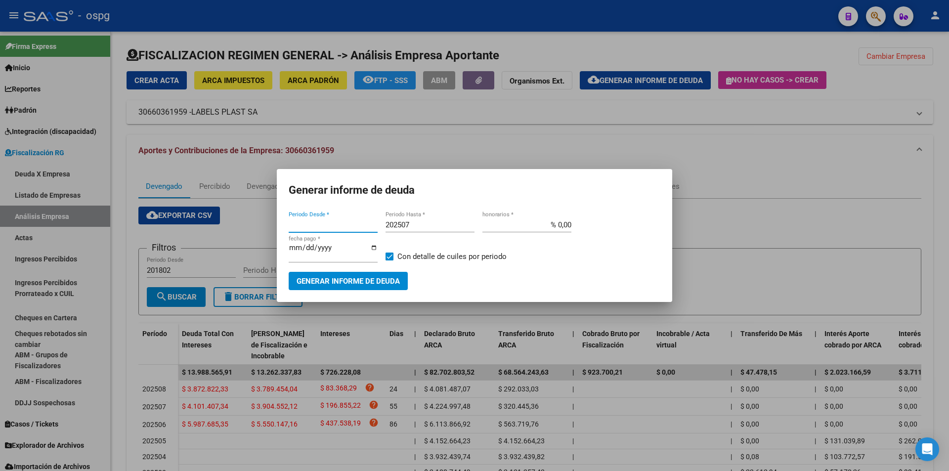
type input "202403"
click at [772, 207] on div at bounding box center [474, 235] width 949 height 471
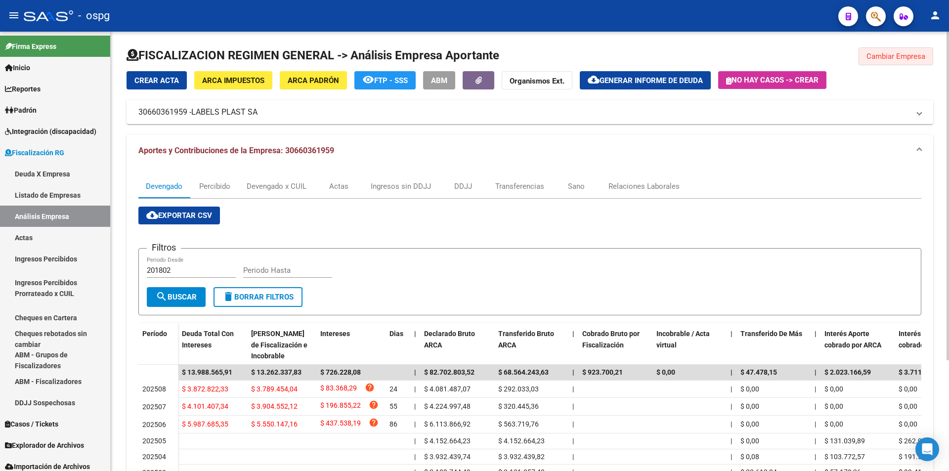
click at [891, 61] on button "Cambiar Empresa" at bounding box center [896, 56] width 75 height 18
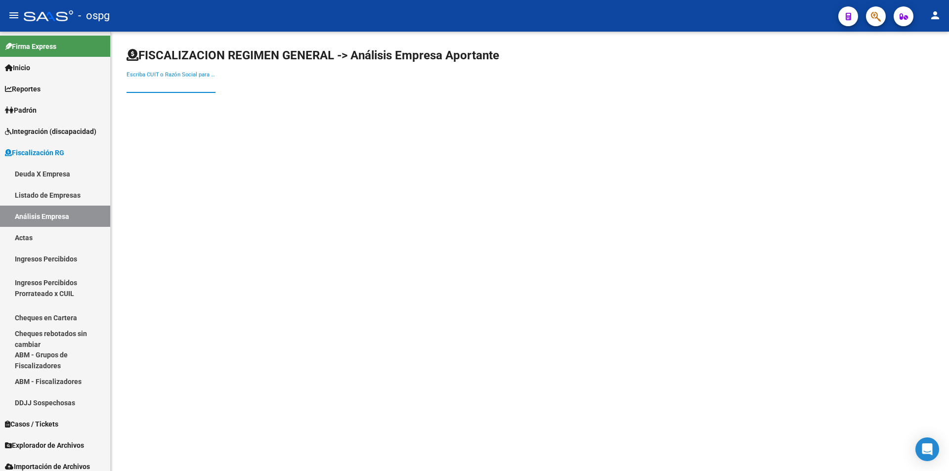
click at [138, 84] on input "Escriba CUIT o Razón Social para buscar" at bounding box center [171, 85] width 89 height 9
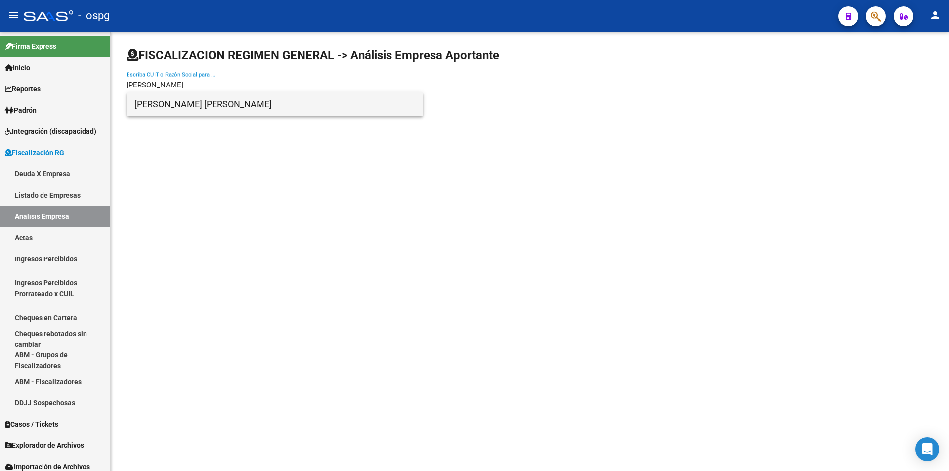
type input "[PERSON_NAME]"
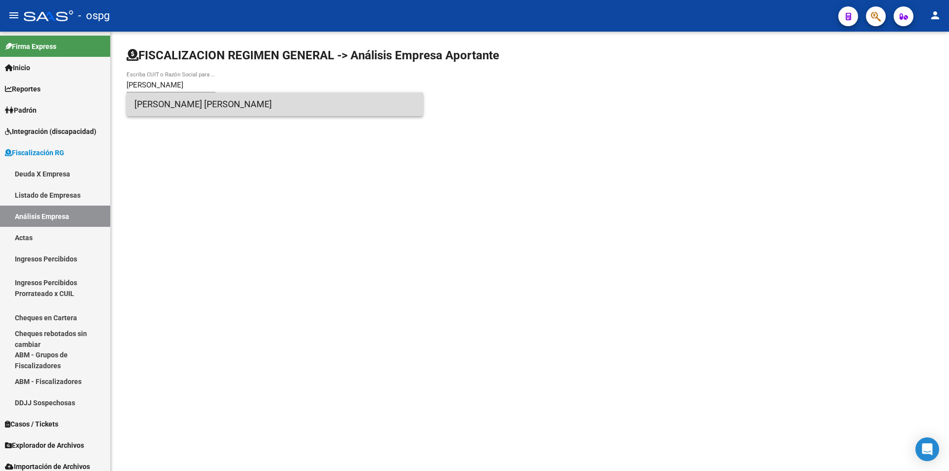
click at [203, 104] on span "[PERSON_NAME] [PERSON_NAME]" at bounding box center [274, 104] width 281 height 24
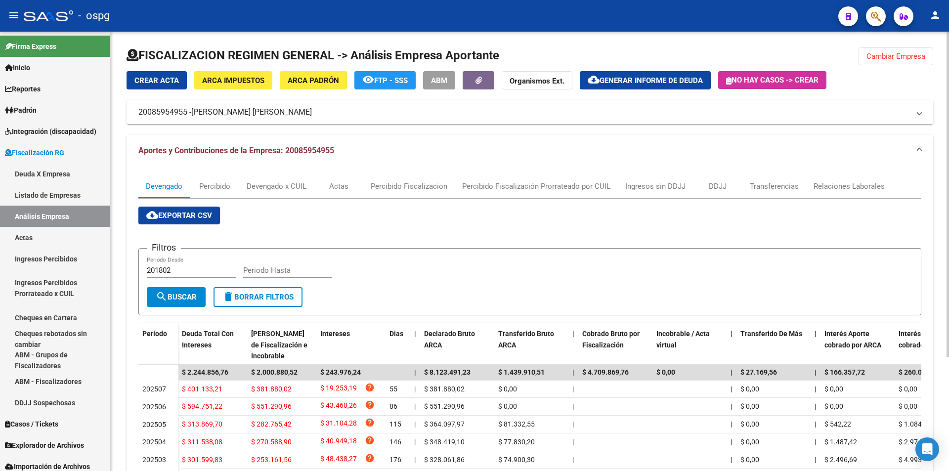
click at [635, 86] on button "cloud_download Generar informe de deuda" at bounding box center [645, 80] width 131 height 18
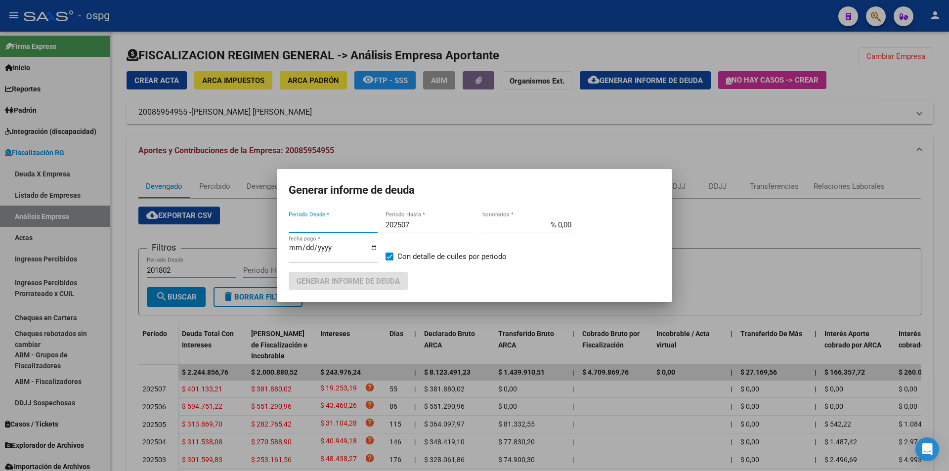
type input "202502"
click at [416, 221] on input "202507" at bounding box center [430, 224] width 89 height 9
type input "202508"
click at [392, 255] on span at bounding box center [390, 257] width 8 height 8
click at [389, 260] on input "Con detalle de cuiles por periodo" at bounding box center [389, 260] width 0 height 0
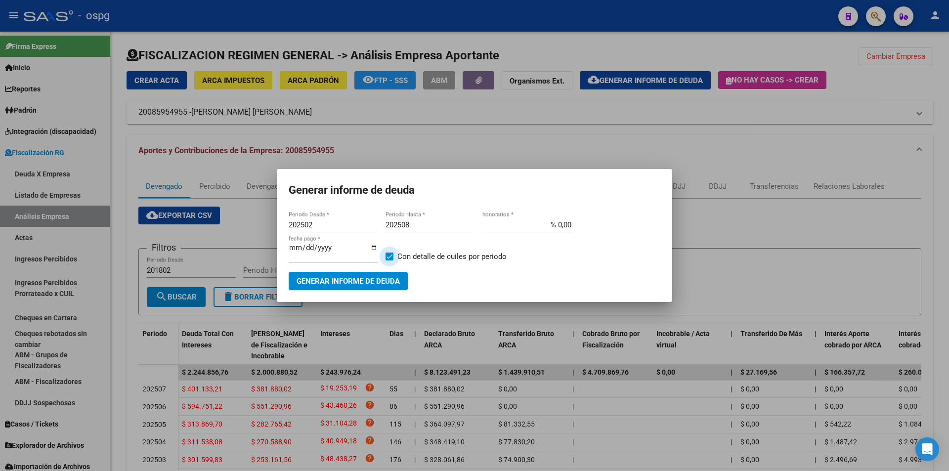
checkbox input "false"
click at [387, 279] on span "Generar informe de deuda" at bounding box center [348, 281] width 103 height 9
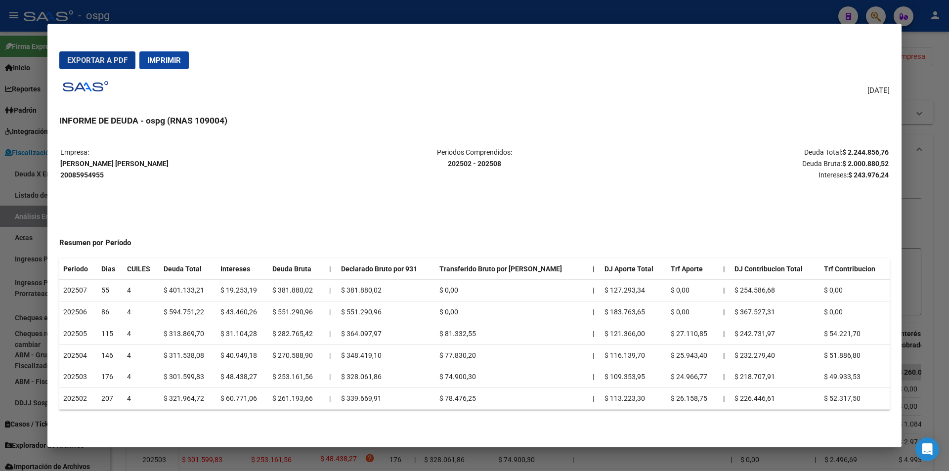
click at [941, 225] on div at bounding box center [474, 235] width 949 height 471
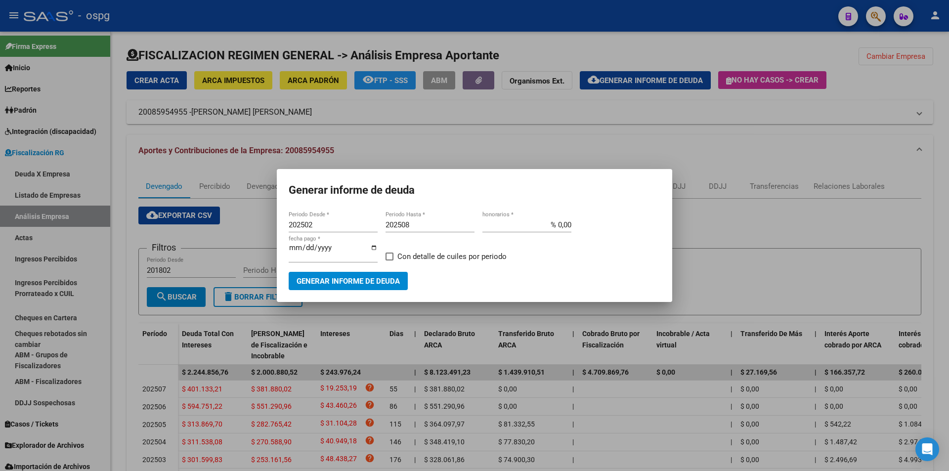
click at [941, 225] on div at bounding box center [474, 235] width 949 height 471
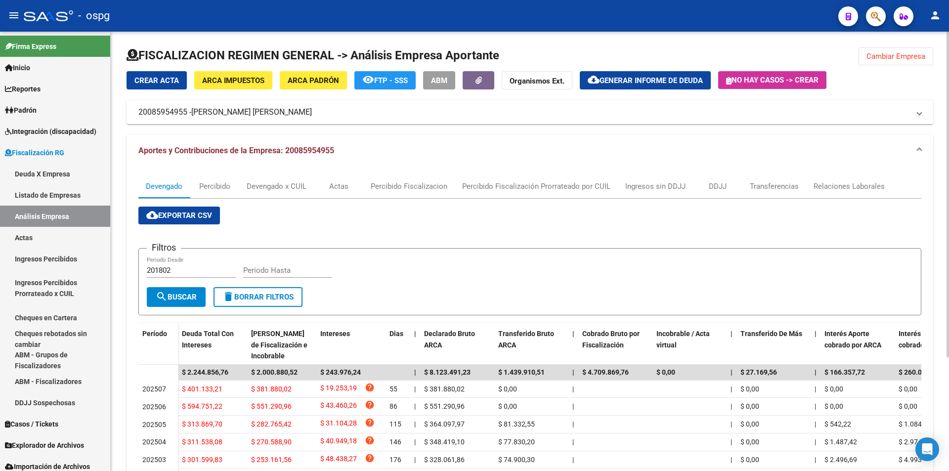
click at [893, 49] on button "Cambiar Empresa" at bounding box center [896, 56] width 75 height 18
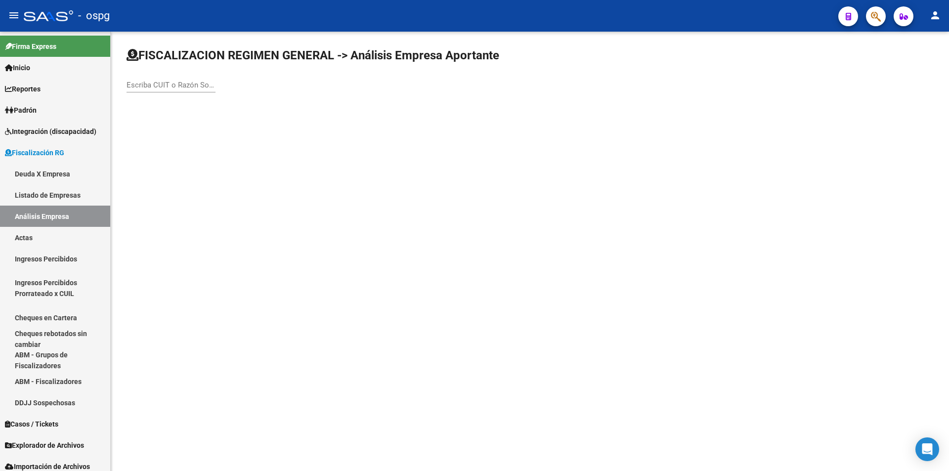
click at [192, 86] on input "Escriba CUIT o Razón Social para buscar" at bounding box center [171, 85] width 89 height 9
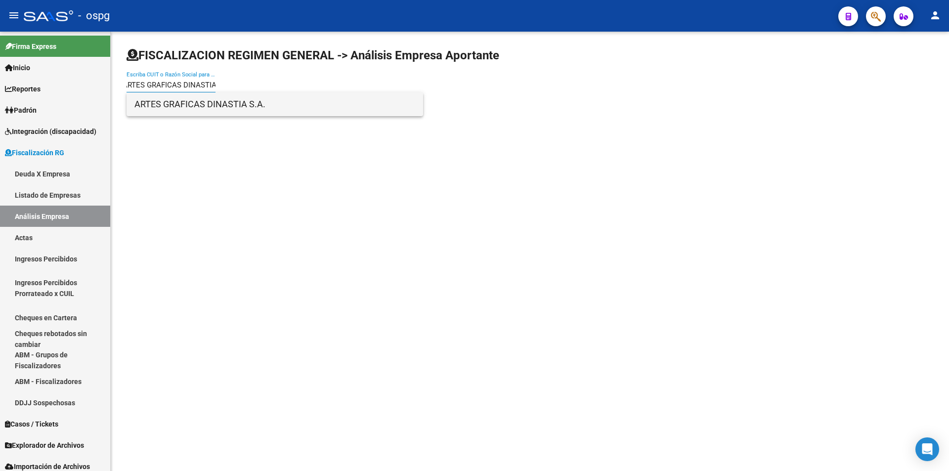
type input "ARTES GRAFICAS DINASTIA"
click at [263, 102] on span "ARTES GRAFICAS DINASTIA S.A." at bounding box center [274, 104] width 281 height 24
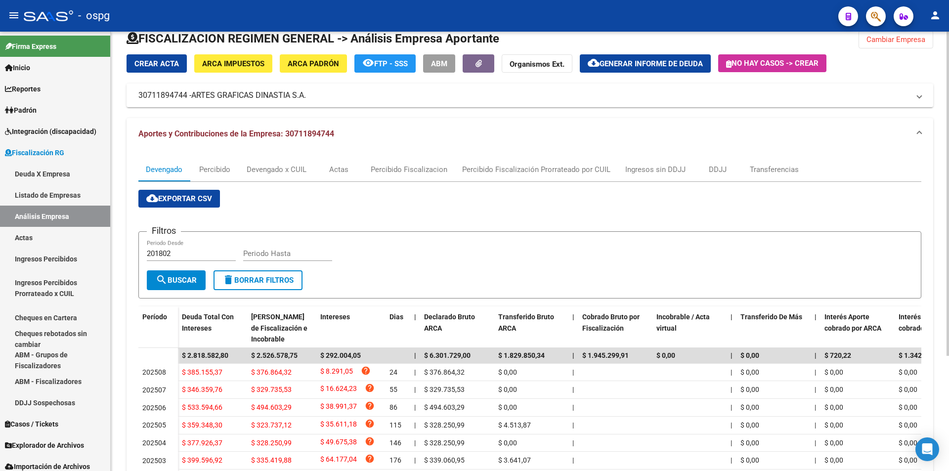
scroll to position [0, 0]
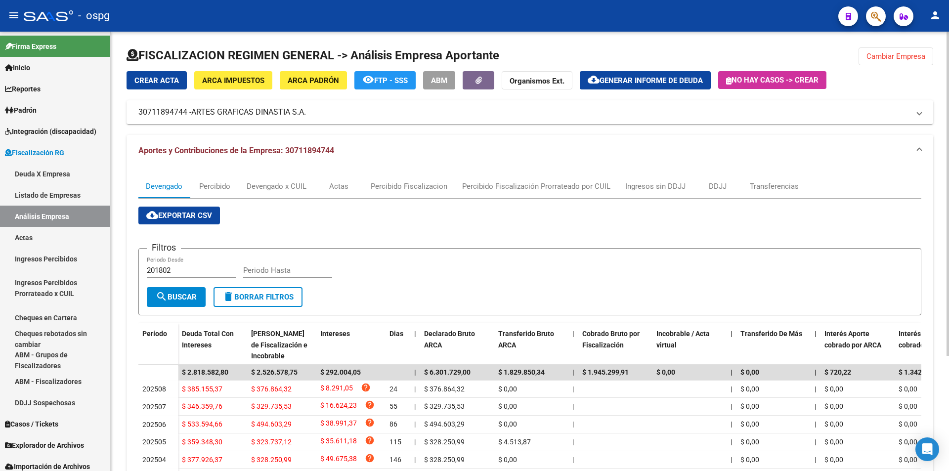
click at [657, 77] on span "Generar informe de deuda" at bounding box center [651, 80] width 103 height 9
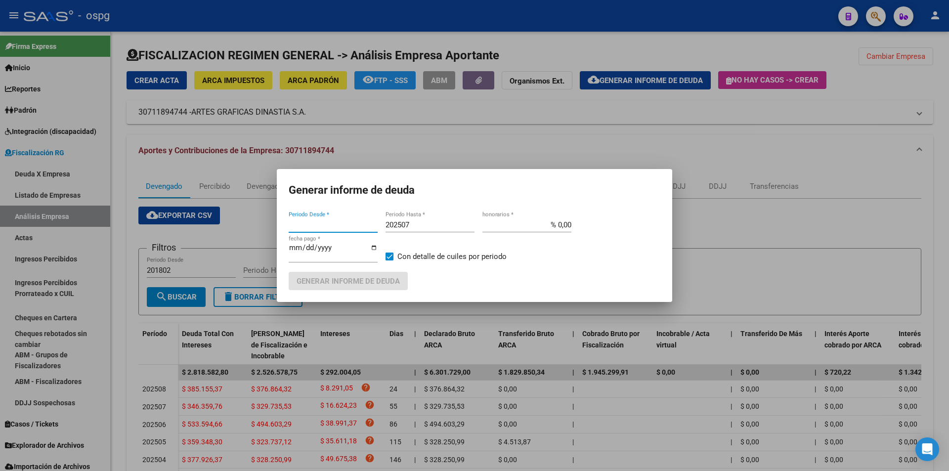
type input "202412"
click at [313, 223] on input "202412" at bounding box center [333, 224] width 89 height 9
type input "202502"
click at [412, 221] on input "202507" at bounding box center [430, 224] width 89 height 9
type input "202508"
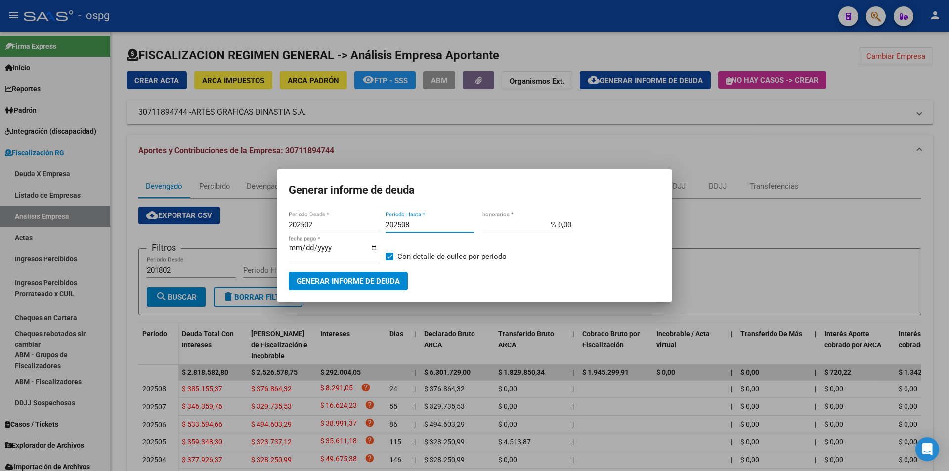
drag, startPoint x: 390, startPoint y: 254, endPoint x: 395, endPoint y: 258, distance: 6.0
click at [390, 254] on span at bounding box center [390, 257] width 8 height 8
click at [389, 260] on input "Con detalle de cuiles por periodo" at bounding box center [389, 260] width 0 height 0
checkbox input "false"
click at [387, 281] on span "Generar informe de deuda" at bounding box center [348, 281] width 103 height 9
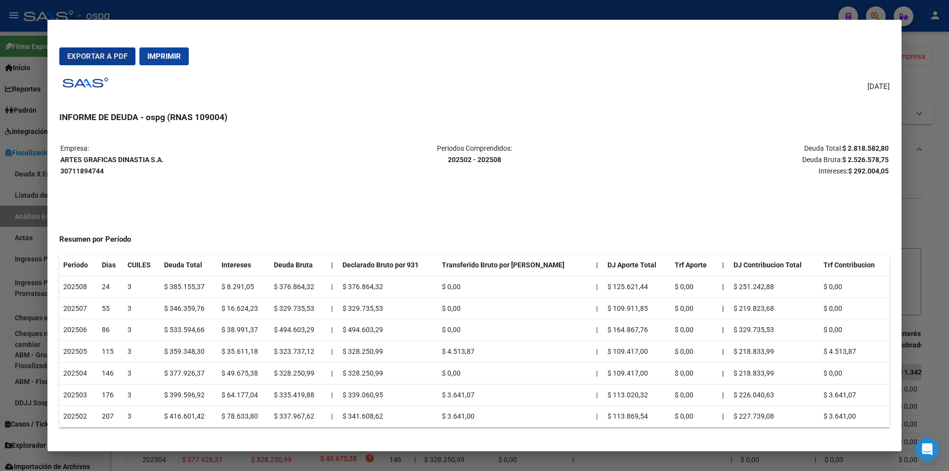
click at [935, 212] on div at bounding box center [474, 235] width 949 height 471
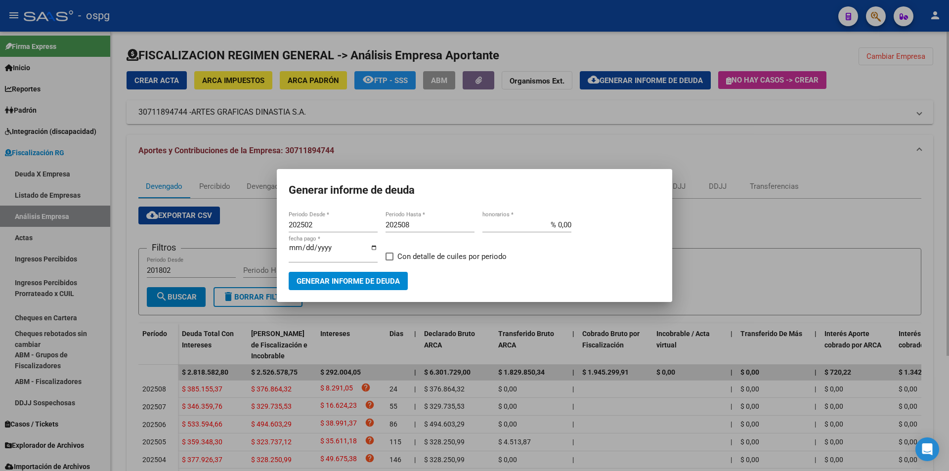
click at [893, 85] on div at bounding box center [474, 235] width 949 height 471
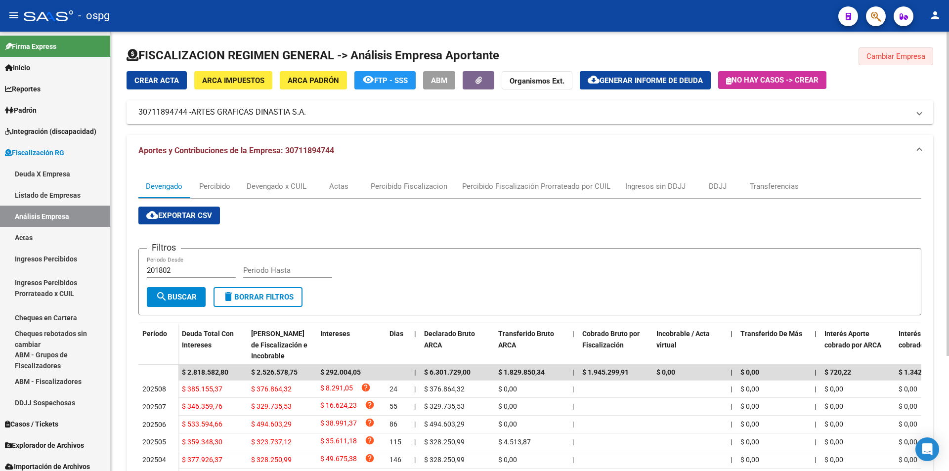
click at [892, 57] on span "Cambiar Empresa" at bounding box center [895, 56] width 59 height 9
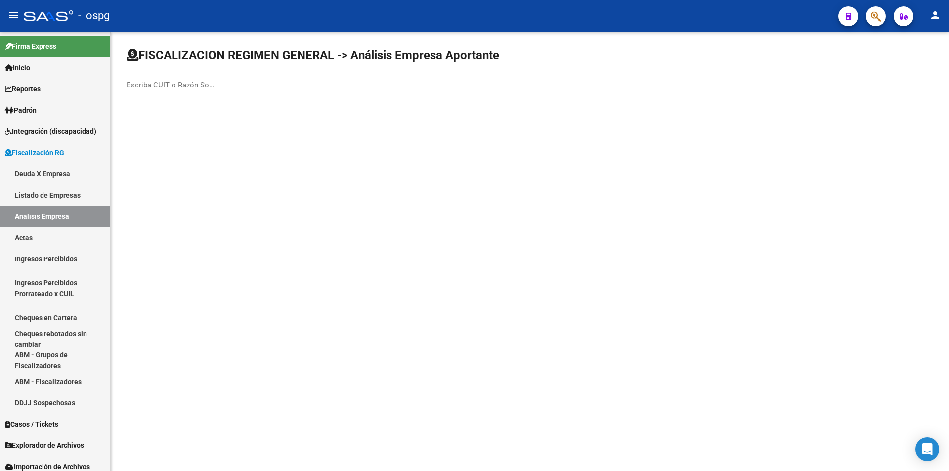
click at [148, 87] on input "Escriba CUIT o Razón Social para buscar" at bounding box center [171, 85] width 89 height 9
type input "SERVIFLEX"
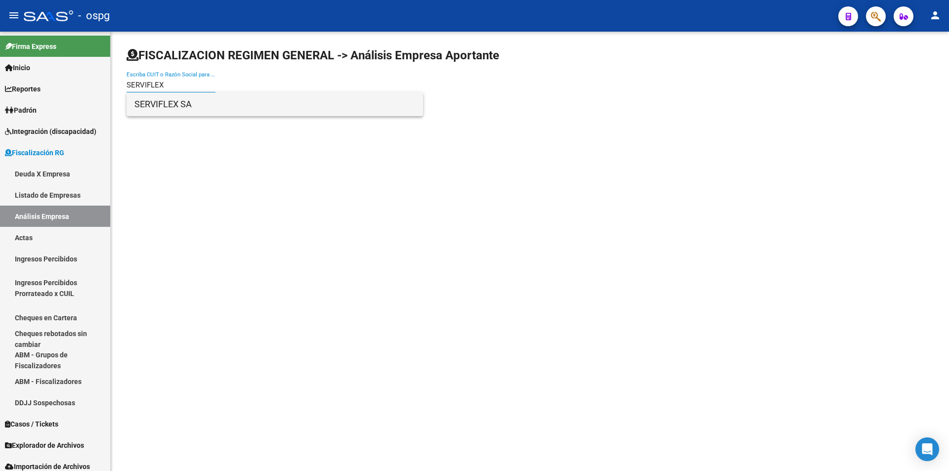
click at [188, 99] on span "SERVIFLEX SA" at bounding box center [274, 104] width 281 height 24
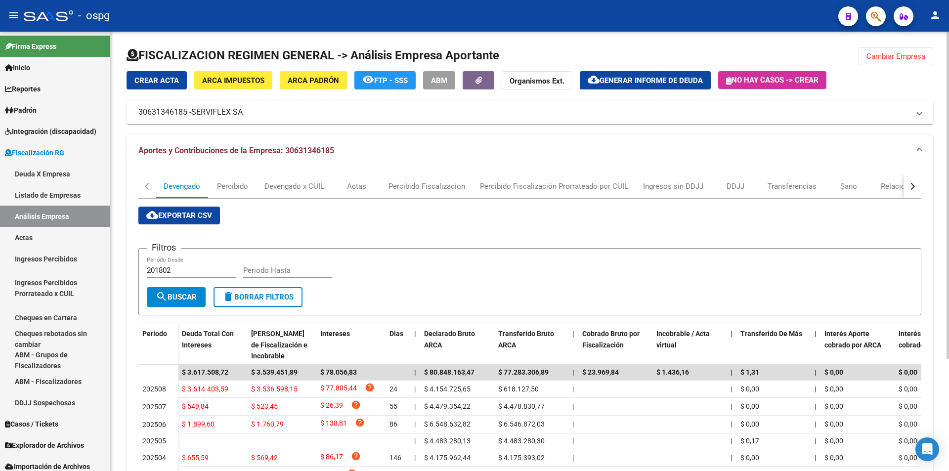
click at [655, 81] on span "Generar informe de deuda" at bounding box center [651, 80] width 103 height 9
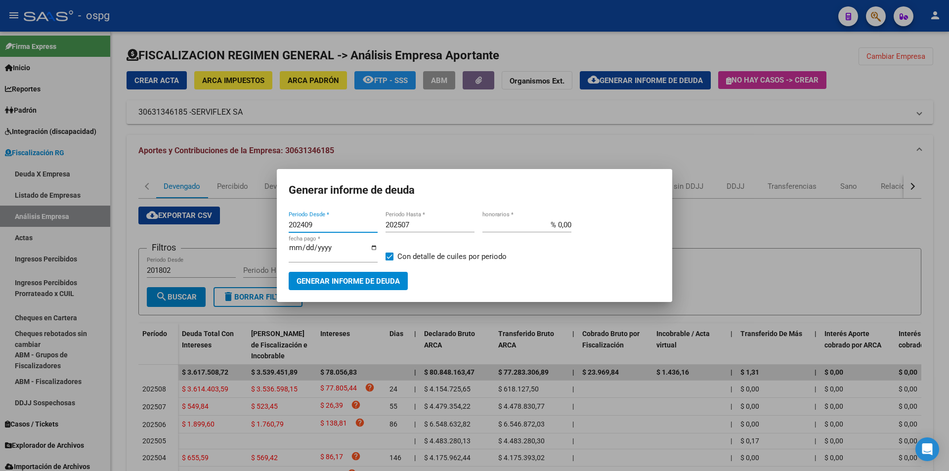
drag, startPoint x: 337, startPoint y: 224, endPoint x: 333, endPoint y: 213, distance: 11.7
click at [337, 224] on input "202409" at bounding box center [333, 224] width 89 height 9
type input "202507"
click at [427, 228] on input "202507" at bounding box center [430, 224] width 89 height 9
type input "202508"
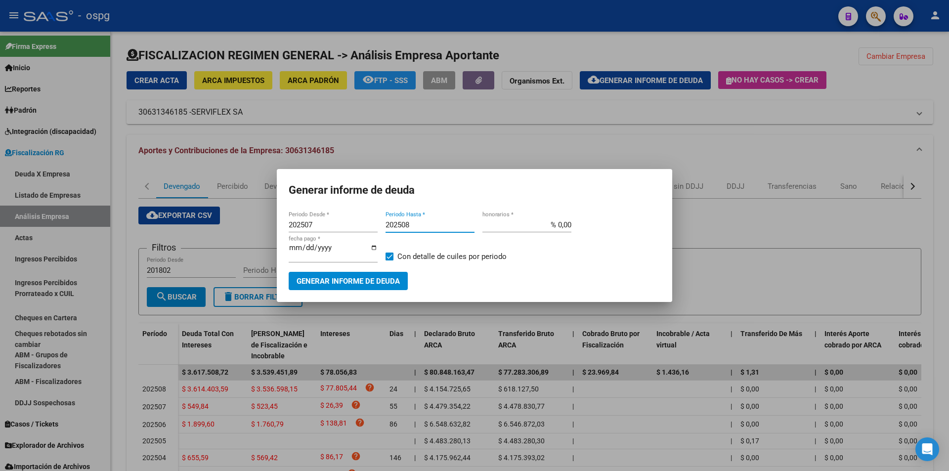
click at [389, 255] on span at bounding box center [390, 257] width 8 height 8
click at [389, 260] on input "Con detalle de cuiles por periodo" at bounding box center [389, 260] width 0 height 0
checkbox input "false"
click at [362, 279] on span "Generar informe de deuda" at bounding box center [348, 281] width 103 height 9
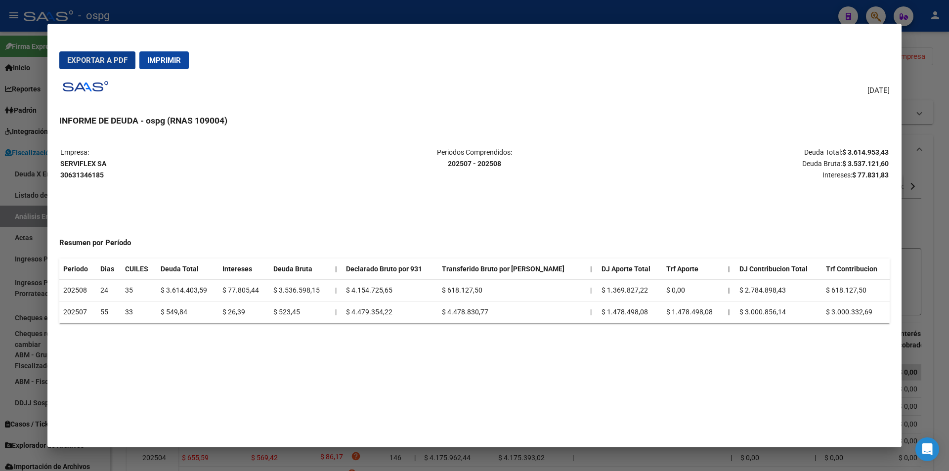
click at [937, 147] on div at bounding box center [474, 235] width 949 height 471
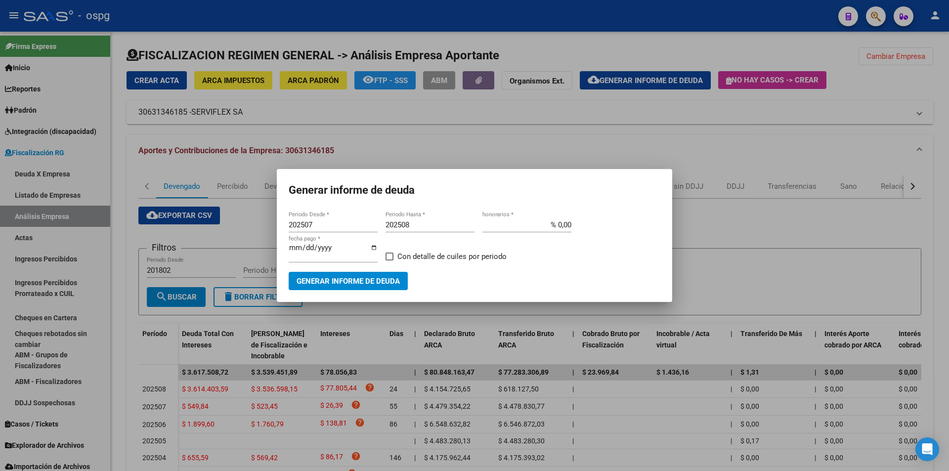
click at [902, 53] on div at bounding box center [474, 235] width 949 height 471
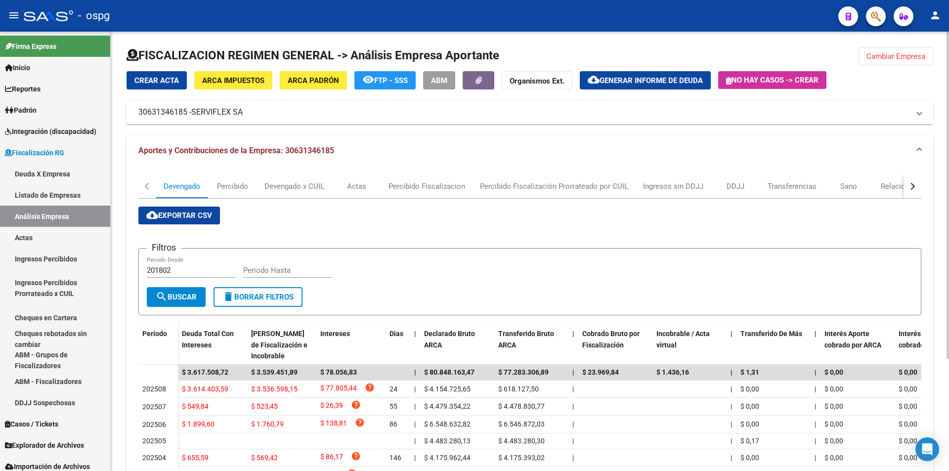
click at [906, 56] on span "Cambiar Empresa" at bounding box center [895, 56] width 59 height 9
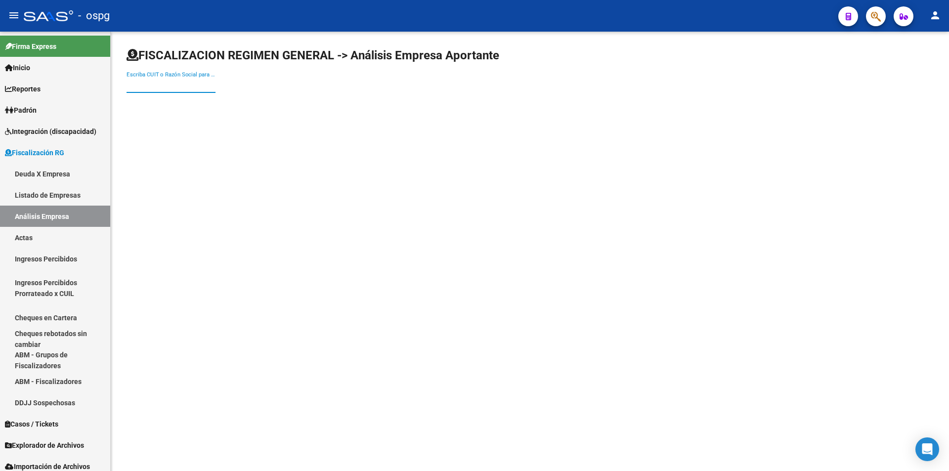
click at [193, 83] on input "Escriba CUIT o Razón Social para buscar" at bounding box center [171, 85] width 89 height 9
click at [133, 84] on input "MV" at bounding box center [171, 85] width 89 height 9
click at [167, 84] on input "M V" at bounding box center [171, 85] width 89 height 9
type input "M V"
click at [170, 98] on span "M V GRAFICOS SA" at bounding box center [274, 104] width 281 height 24
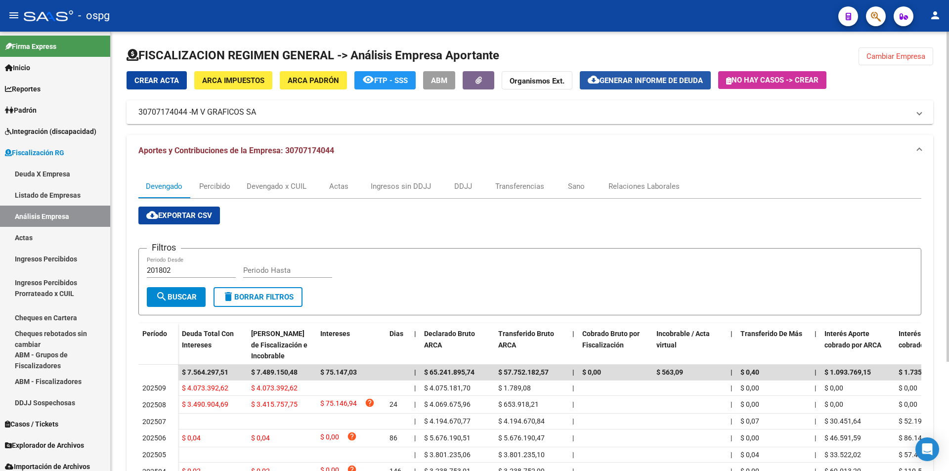
click at [672, 82] on span "Generar informe de deuda" at bounding box center [651, 80] width 103 height 9
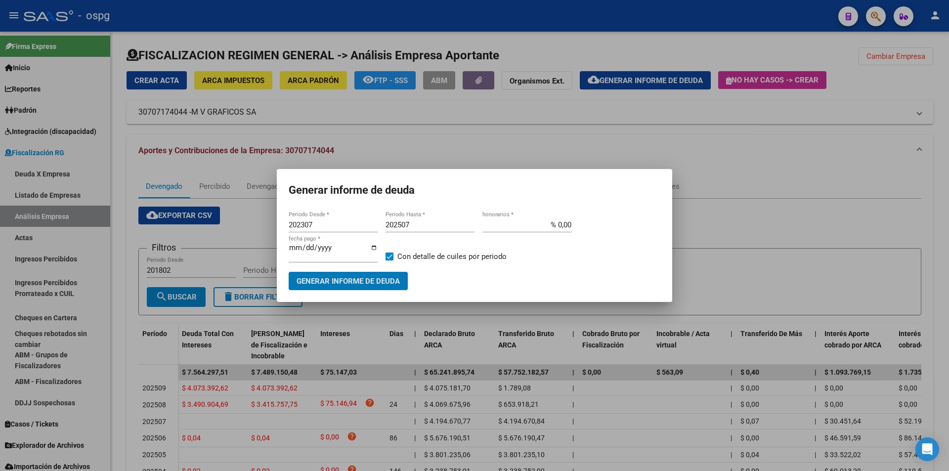
click at [341, 227] on input "202307" at bounding box center [333, 224] width 89 height 9
type input "202507"
click at [417, 222] on input "202507" at bounding box center [430, 224] width 89 height 9
type input "202508"
click at [392, 255] on span at bounding box center [390, 257] width 8 height 8
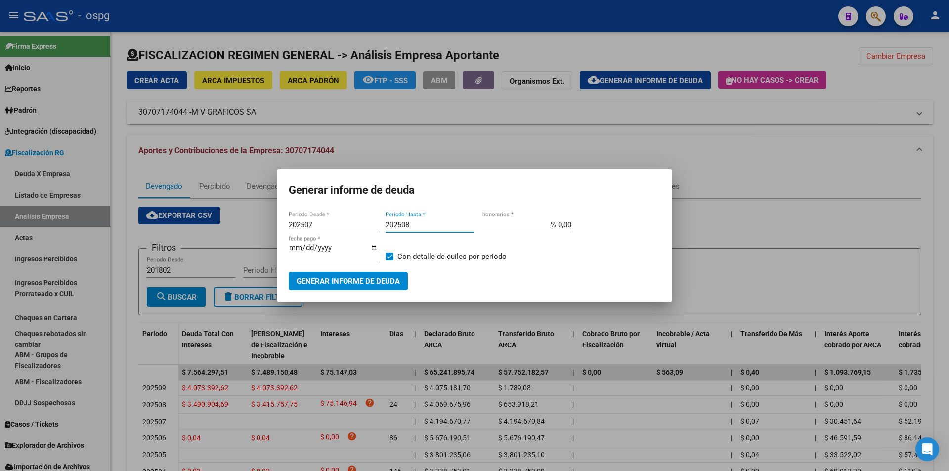
click at [389, 260] on input "Con detalle de cuiles por periodo" at bounding box center [389, 260] width 0 height 0
checkbox input "false"
click at [373, 279] on span "Generar informe de deuda" at bounding box center [348, 281] width 103 height 9
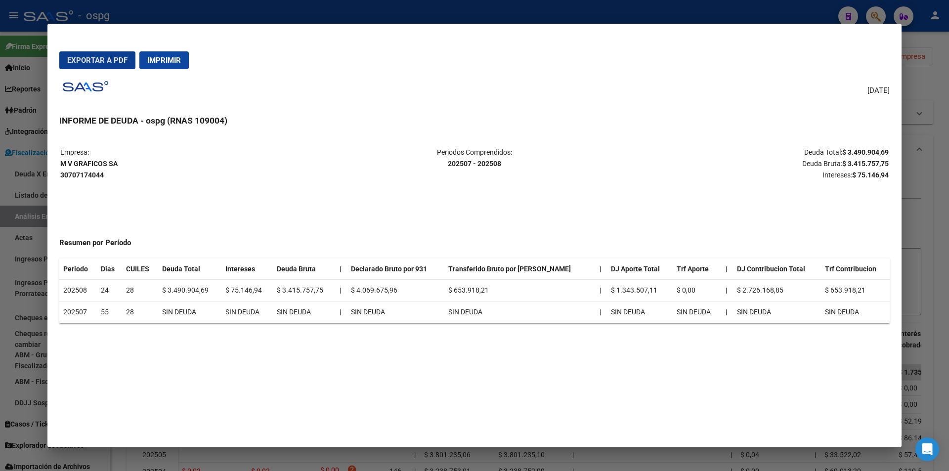
click at [936, 177] on div at bounding box center [474, 235] width 949 height 471
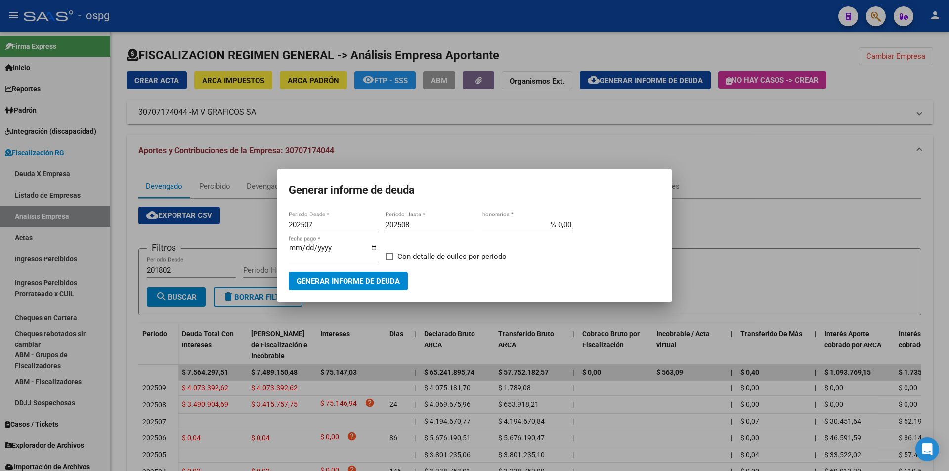
click at [942, 149] on div at bounding box center [474, 235] width 949 height 471
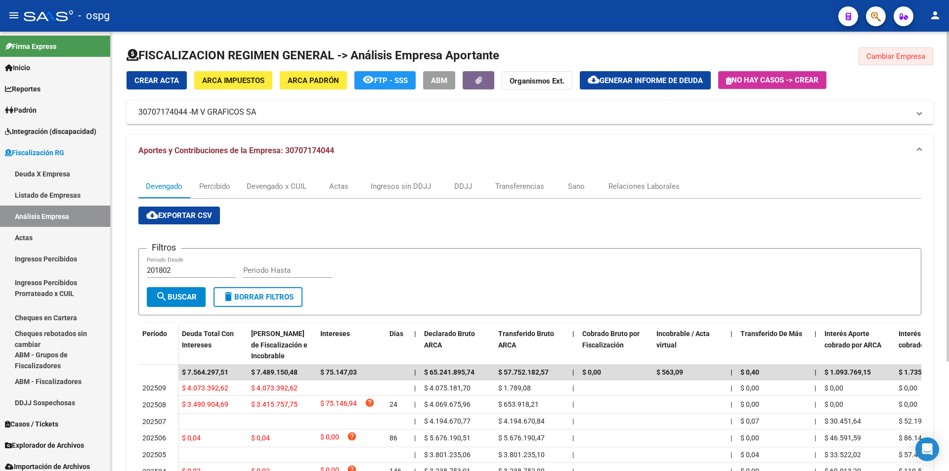
click at [893, 62] on button "Cambiar Empresa" at bounding box center [896, 56] width 75 height 18
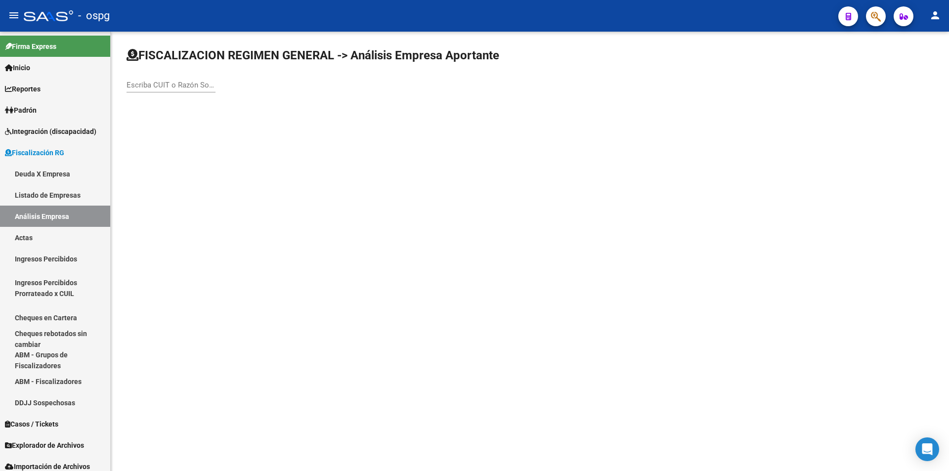
click at [196, 81] on input "Escriba CUIT o Razón Social para buscar" at bounding box center [171, 85] width 89 height 9
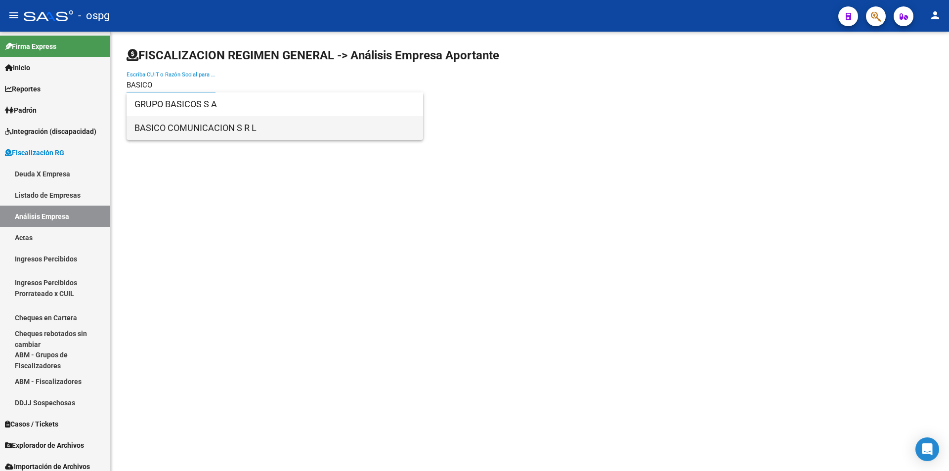
type input "BASICO"
click at [247, 132] on span "BASICO COMUNICACION S R L" at bounding box center [274, 128] width 281 height 24
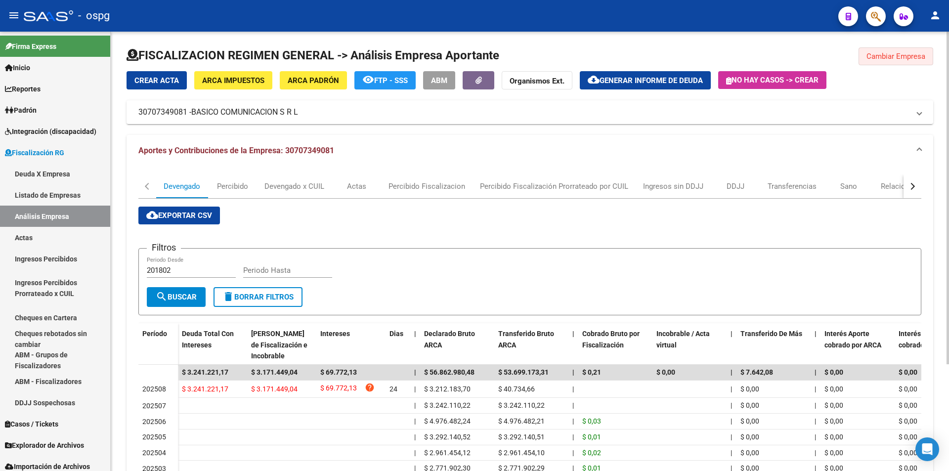
click at [896, 63] on button "Cambiar Empresa" at bounding box center [896, 56] width 75 height 18
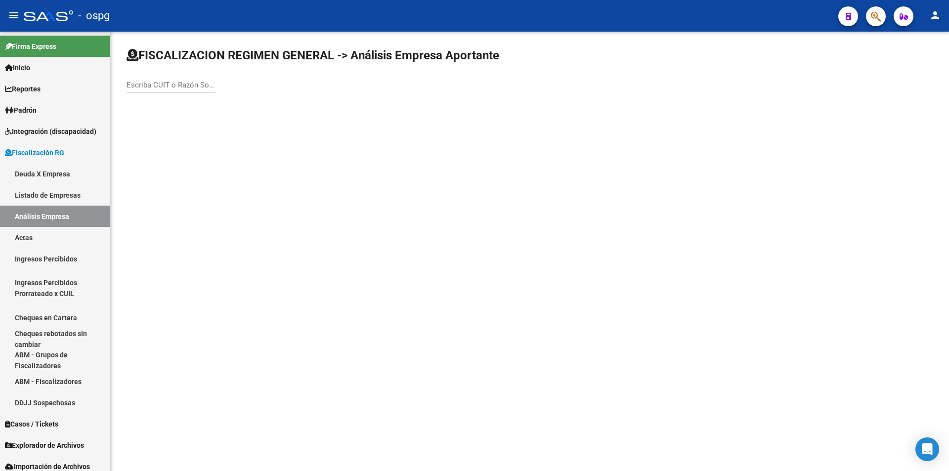
click at [144, 86] on input "Escriba CUIT o Razón Social para buscar" at bounding box center [171, 85] width 89 height 9
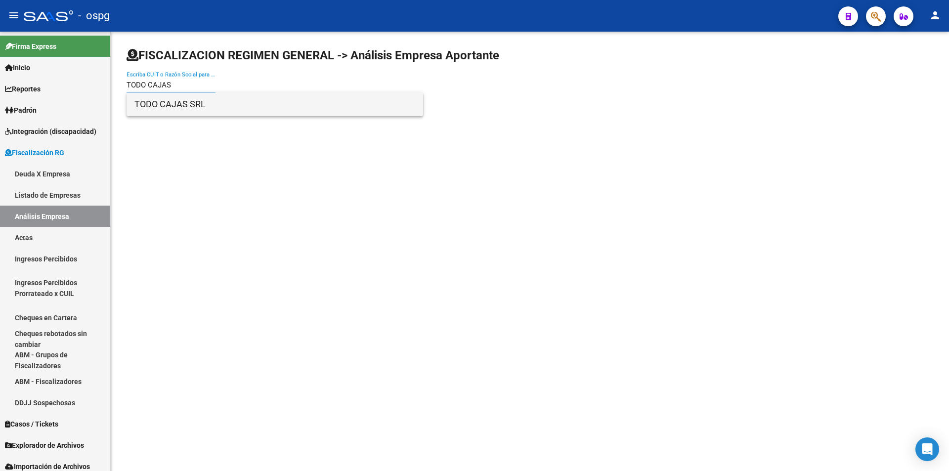
type input "TODO CAJAS"
click at [153, 102] on span "TODO CAJAS SRL" at bounding box center [274, 104] width 281 height 24
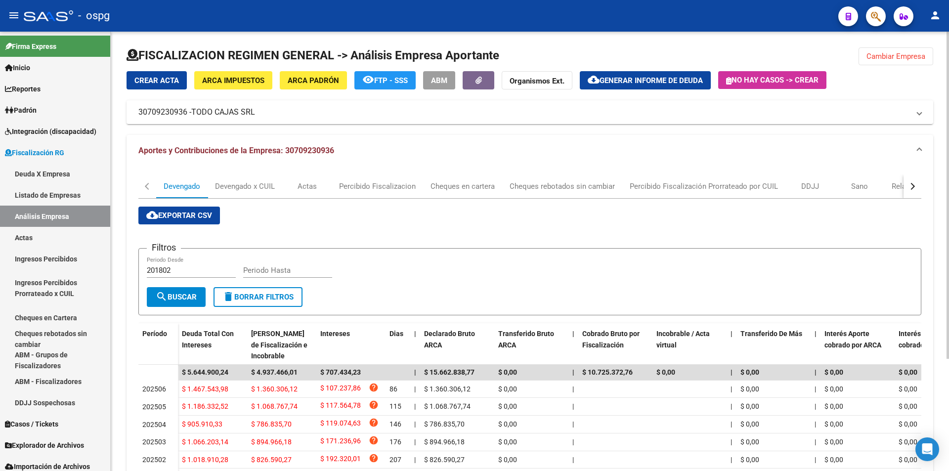
click at [655, 85] on span "Generar informe de deuda" at bounding box center [651, 80] width 103 height 9
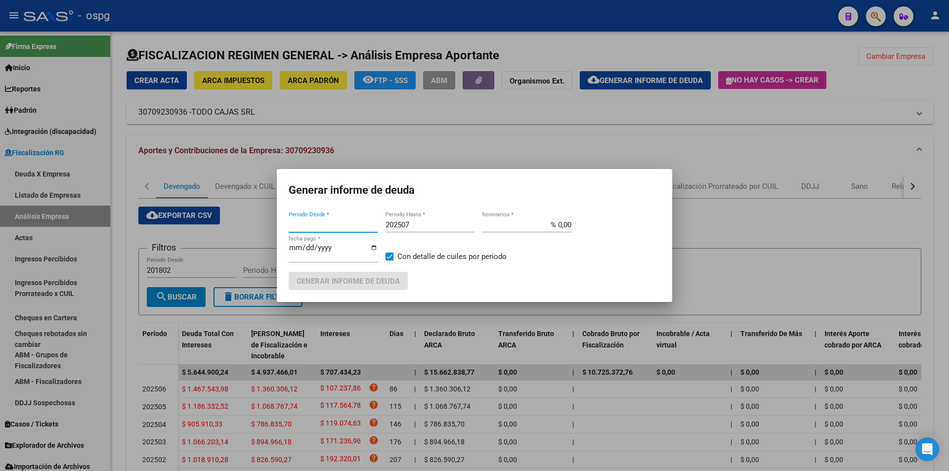
type input "202502"
click at [414, 224] on input "202507" at bounding box center [430, 224] width 89 height 9
type input "202508"
click at [383, 255] on app-form-text-field "[DATE] fecha pago *" at bounding box center [337, 257] width 97 height 30
click at [388, 255] on span at bounding box center [390, 257] width 8 height 8
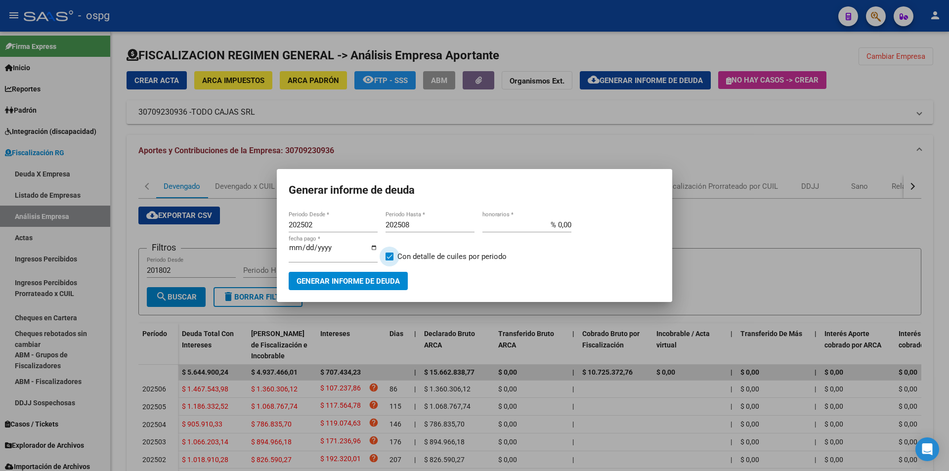
click at [389, 260] on input "Con detalle de cuiles por periodo" at bounding box center [389, 260] width 0 height 0
checkbox input "false"
click at [379, 277] on span "Generar informe de deuda" at bounding box center [348, 281] width 103 height 9
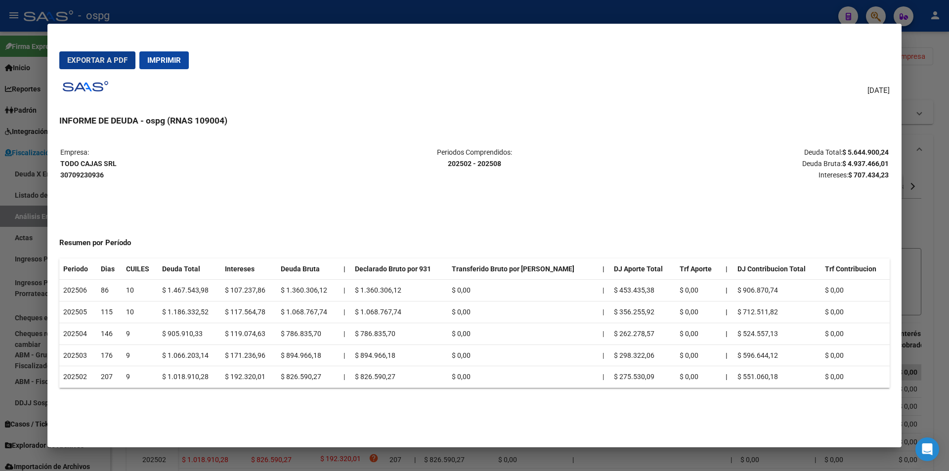
click at [948, 206] on div at bounding box center [474, 235] width 949 height 471
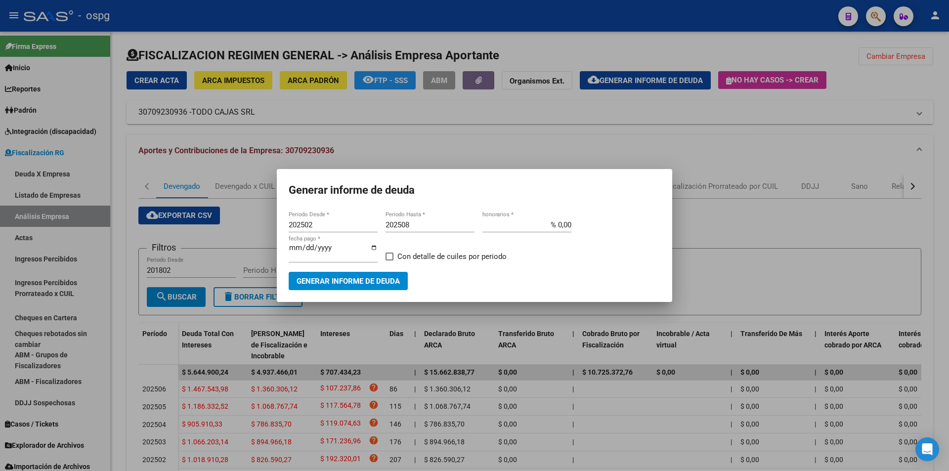
click at [947, 208] on div at bounding box center [474, 235] width 949 height 471
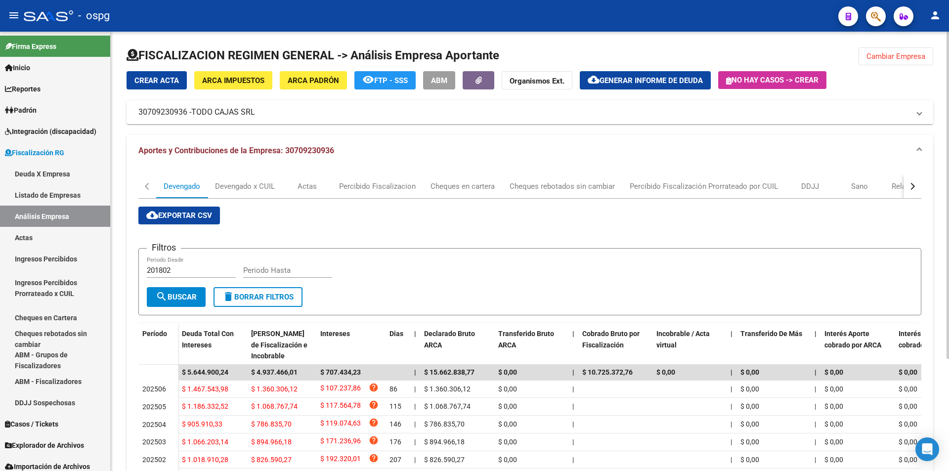
click at [899, 65] on div at bounding box center [530, 59] width 807 height 24
click at [897, 58] on span "Cambiar Empresa" at bounding box center [895, 56] width 59 height 9
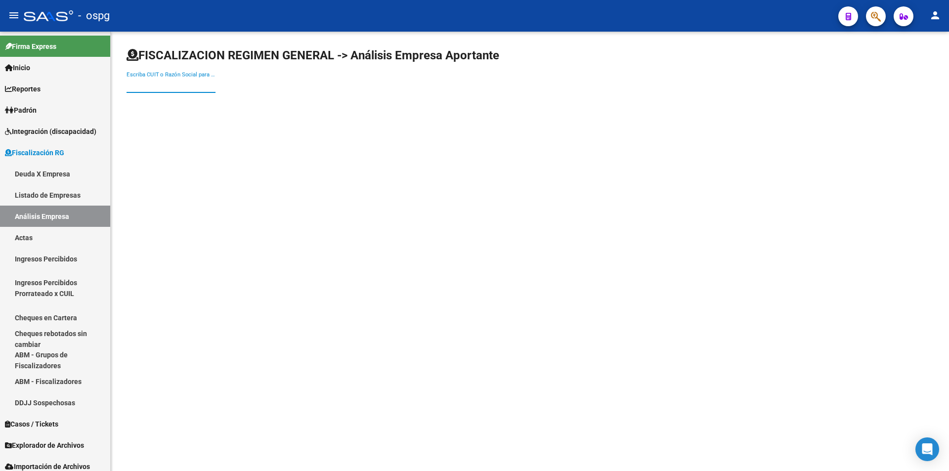
click at [190, 89] on input "Escriba CUIT o Razón Social para buscar" at bounding box center [171, 85] width 89 height 9
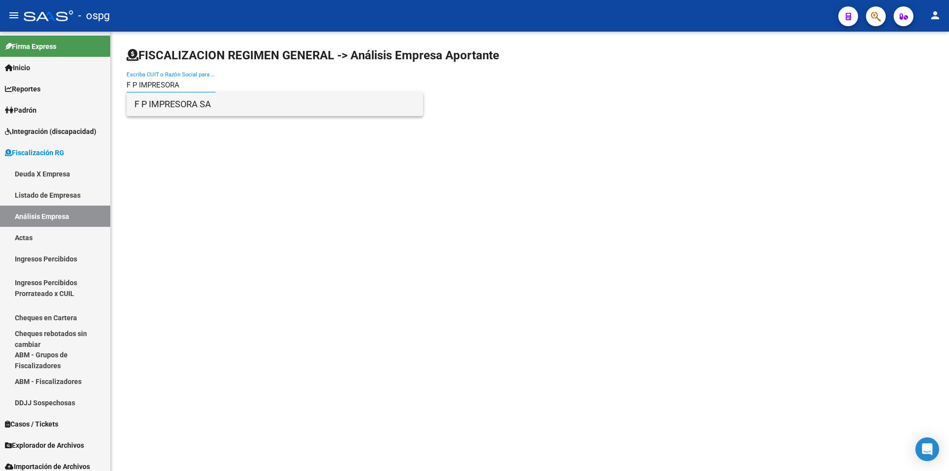
type input "F P IMPRESORA"
click at [185, 102] on span "F P IMPRESORA SA" at bounding box center [274, 104] width 281 height 24
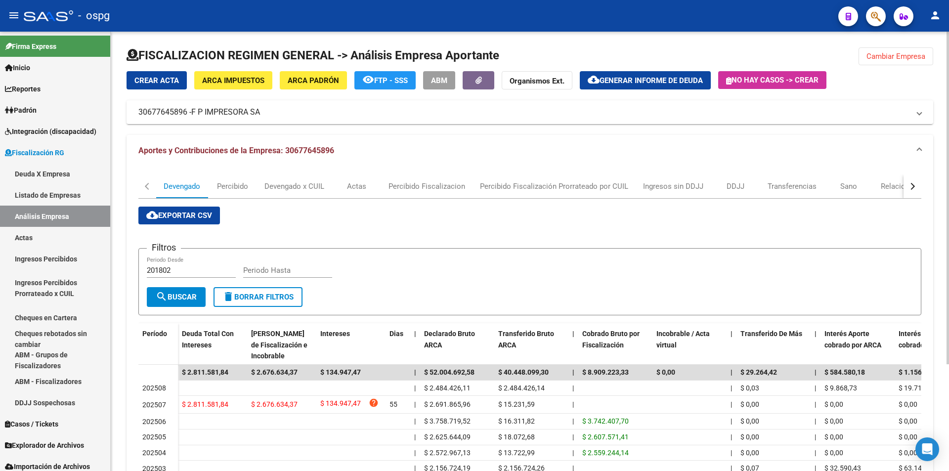
scroll to position [49, 0]
